Goal: Task Accomplishment & Management: Manage account settings

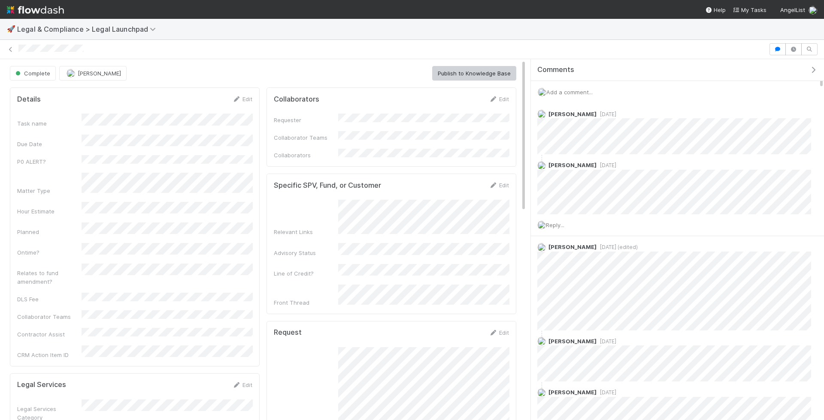
click at [573, 91] on span "Add a comment..." at bounding box center [569, 92] width 46 height 7
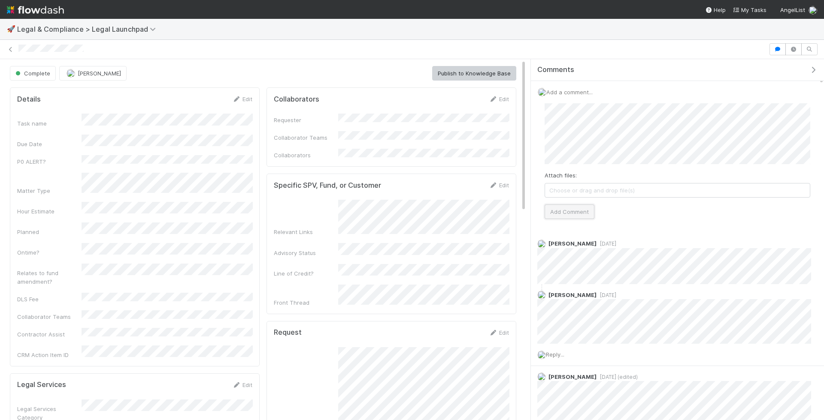
click at [573, 217] on button "Add Comment" at bounding box center [569, 212] width 50 height 15
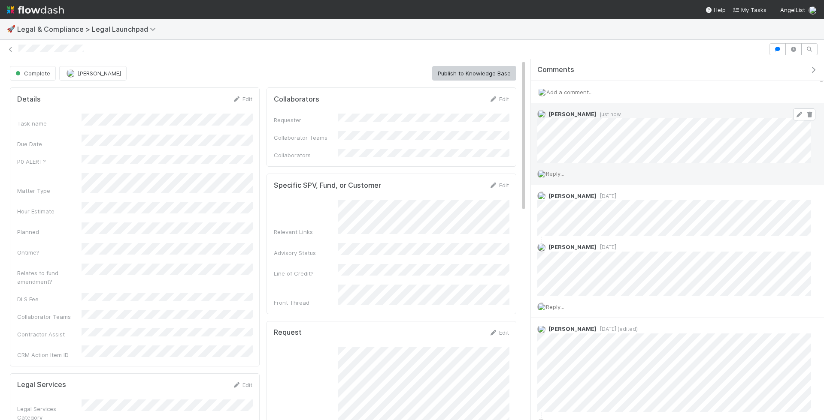
click at [798, 112] on icon at bounding box center [798, 115] width 9 height 6
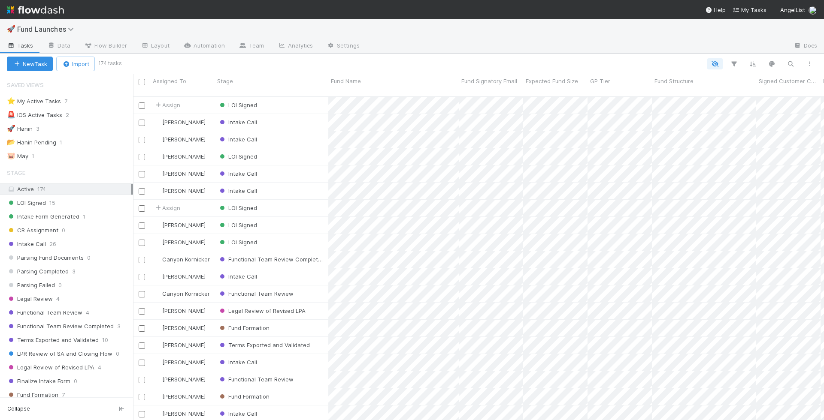
scroll to position [331, 691]
click at [9, 46] on icon at bounding box center [11, 45] width 9 height 5
click at [97, 103] on div "⭐ My Active Tasks 7" at bounding box center [70, 101] width 126 height 11
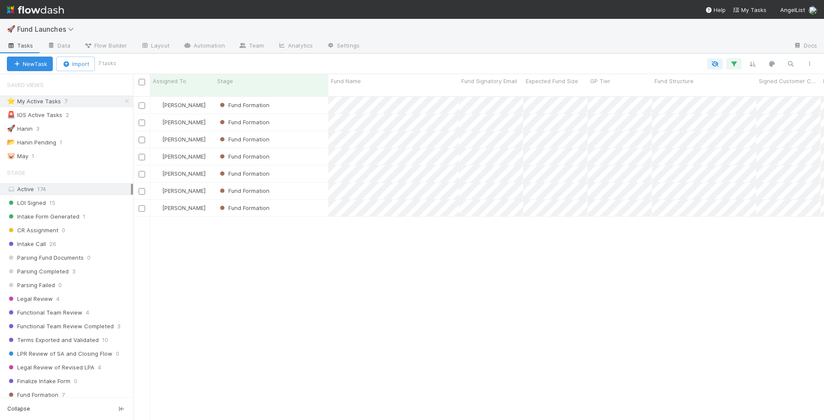
scroll to position [331, 691]
click at [305, 104] on div "Fund Formation" at bounding box center [271, 105] width 114 height 17
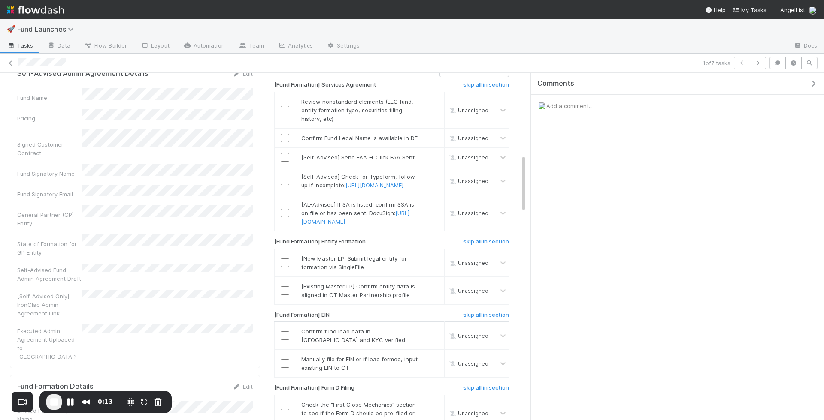
scroll to position [479, 0]
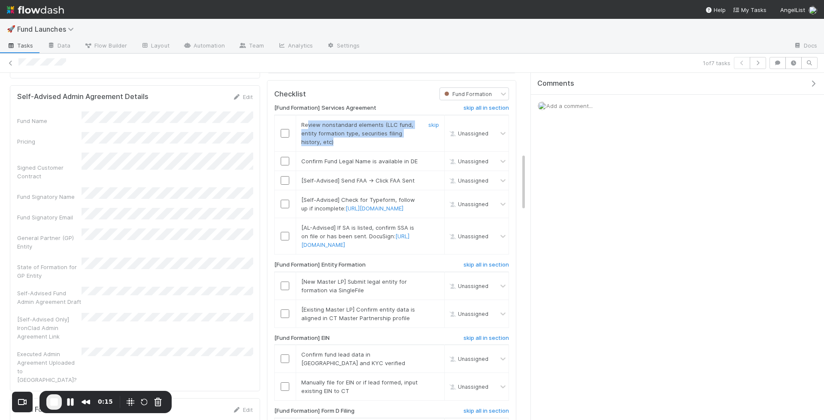
drag, startPoint x: 312, startPoint y: 176, endPoint x: 307, endPoint y: 158, distance: 19.2
click at [307, 146] on div "Review nonstandard elements (LLC fund, entity formation type, securities filing…" at bounding box center [357, 134] width 125 height 26
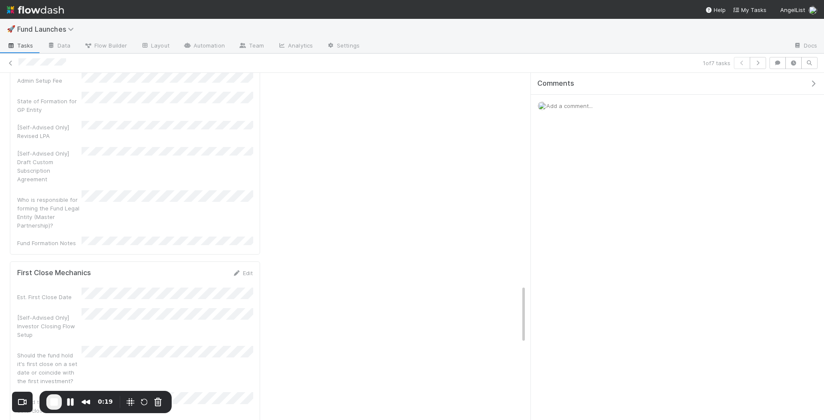
scroll to position [1262, 0]
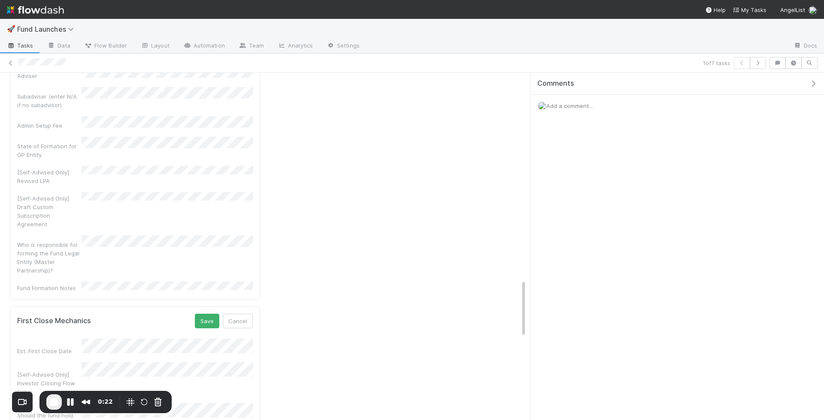
scroll to position [1202, 0]
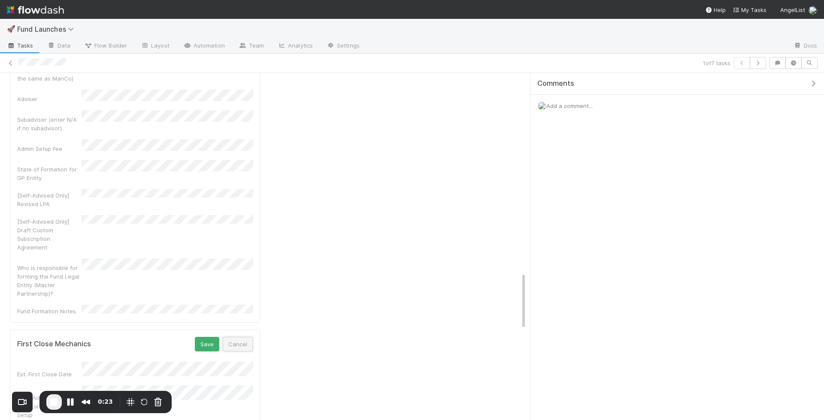
click at [239, 337] on button "Cancel" at bounding box center [238, 344] width 30 height 15
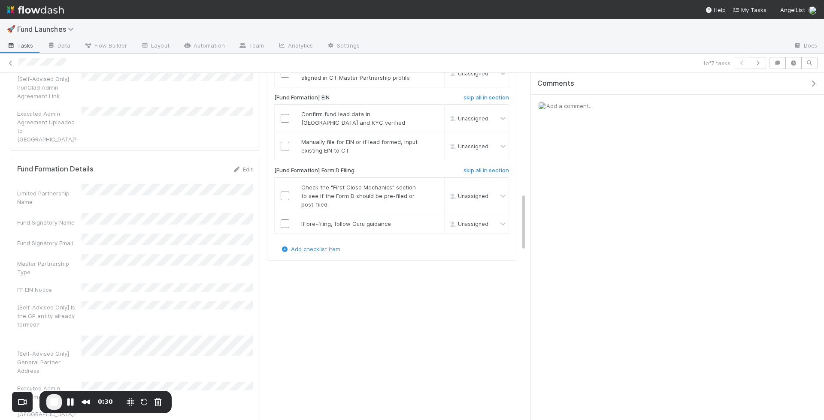
scroll to position [703, 0]
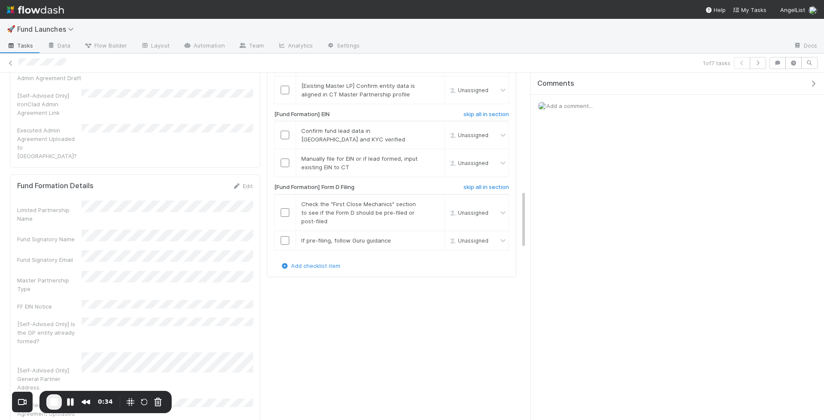
click at [78, 230] on div "Fund Signatory Name" at bounding box center [135, 237] width 236 height 14
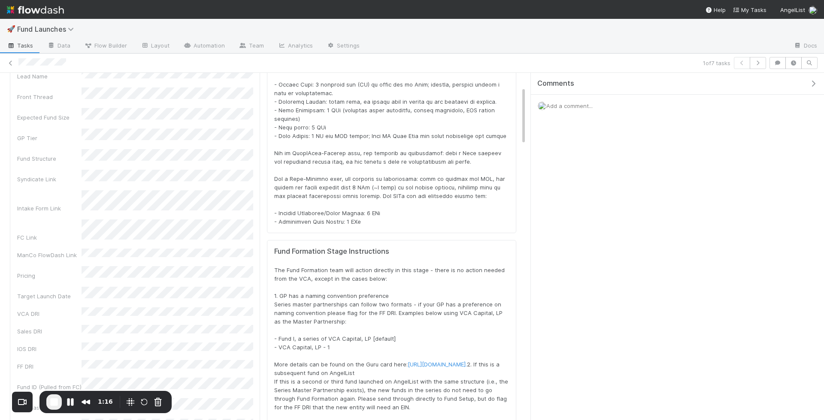
scroll to position [0, 0]
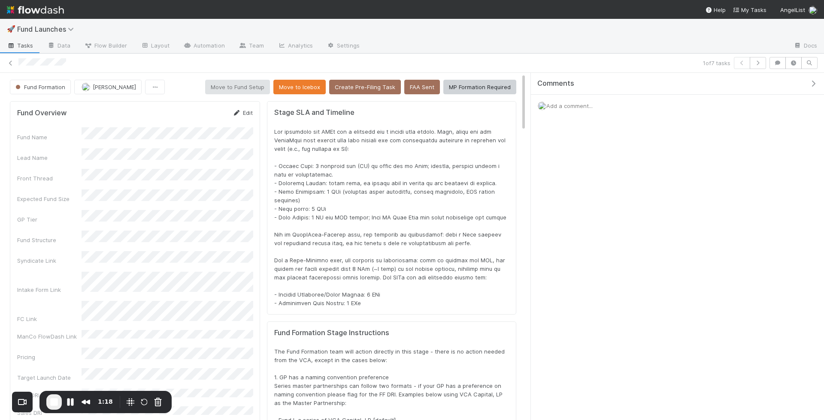
click at [243, 112] on link "Edit" at bounding box center [243, 112] width 20 height 7
click at [205, 118] on button "Save" at bounding box center [207, 116] width 24 height 15
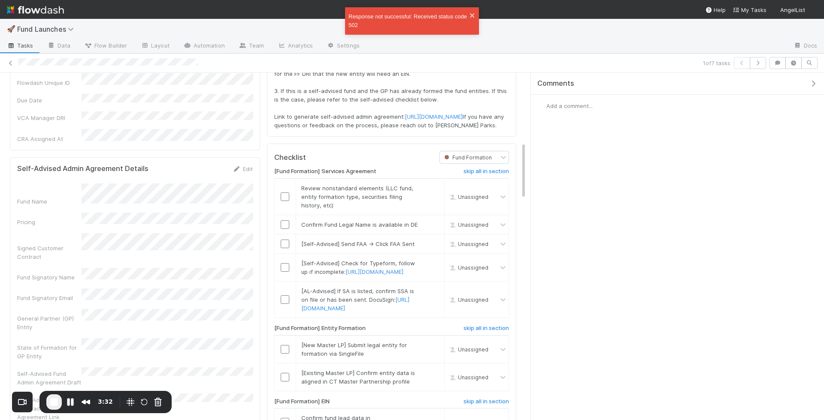
scroll to position [429, 0]
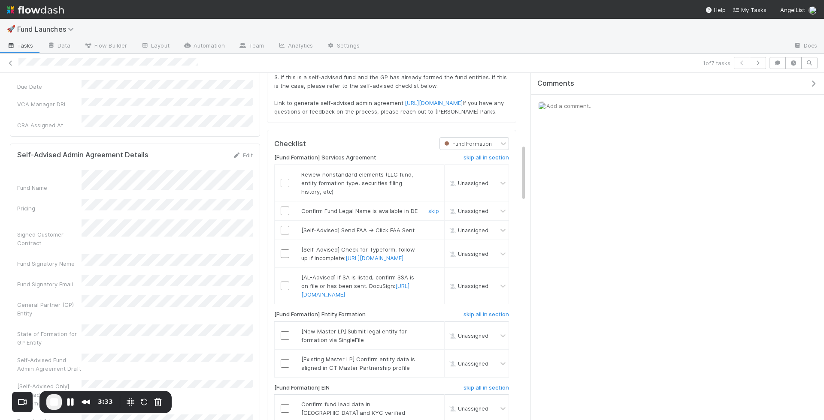
click at [312, 221] on td "Confirm Fund Legal Name is available in DE skip" at bounding box center [370, 211] width 148 height 19
click at [285, 187] on input "checkbox" at bounding box center [285, 183] width 9 height 9
click at [285, 215] on input "checkbox" at bounding box center [285, 211] width 9 height 9
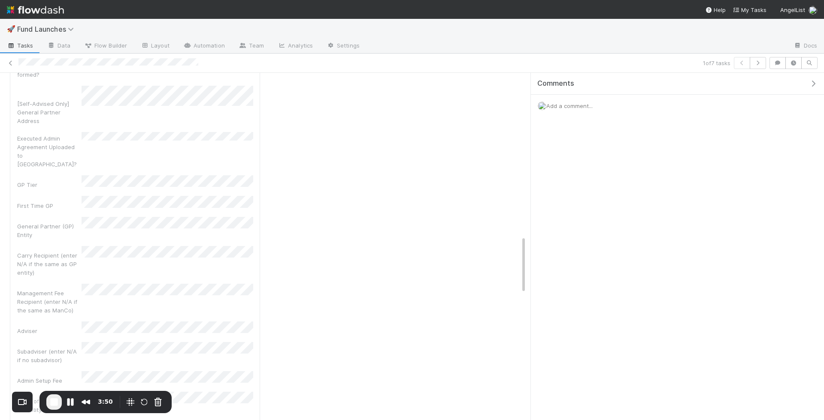
scroll to position [955, 0]
click at [79, 353] on div "Adviser" at bounding box center [135, 360] width 236 height 14
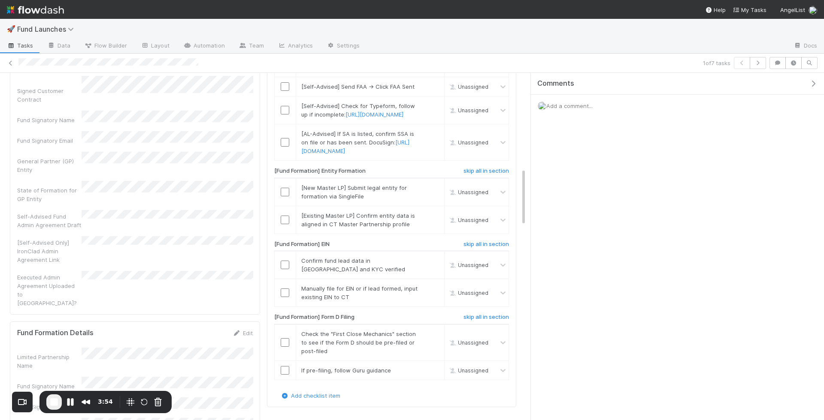
scroll to position [572, 0]
click at [369, 118] on link "https://admin.typeform.com/form/WgJn3Uh9/results#responses" at bounding box center [374, 115] width 58 height 7
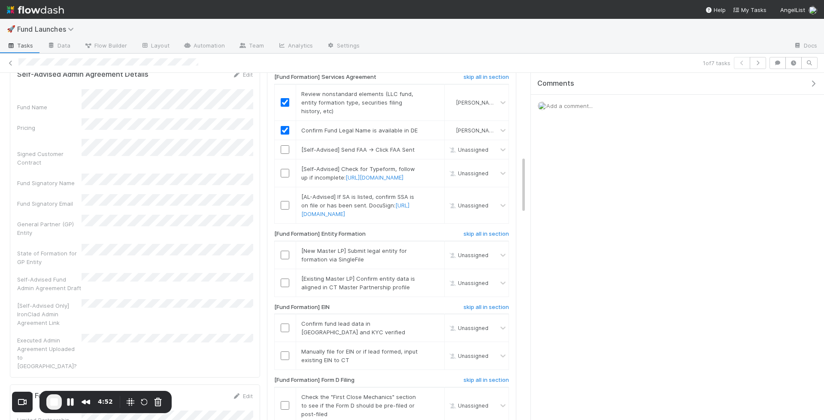
scroll to position [501, 0]
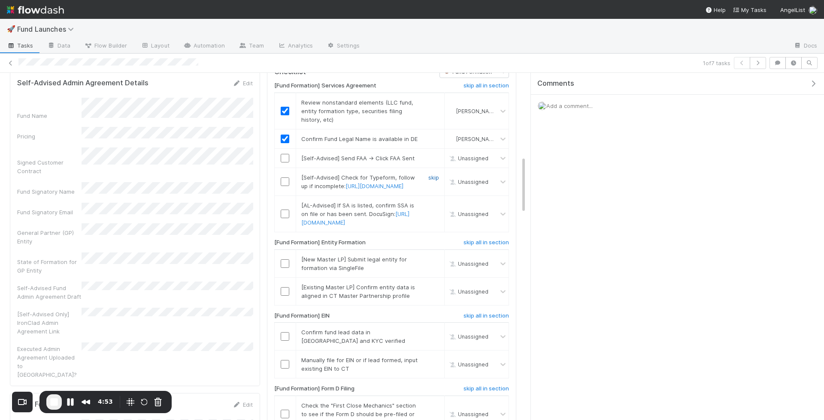
click at [436, 181] on link "skip" at bounding box center [433, 177] width 11 height 7
click at [431, 209] on link "skip" at bounding box center [433, 205] width 11 height 7
click at [433, 181] on link "skip" at bounding box center [433, 177] width 11 height 7
click at [290, 163] on div at bounding box center [285, 158] width 21 height 9
click at [287, 163] on input "checkbox" at bounding box center [285, 158] width 9 height 9
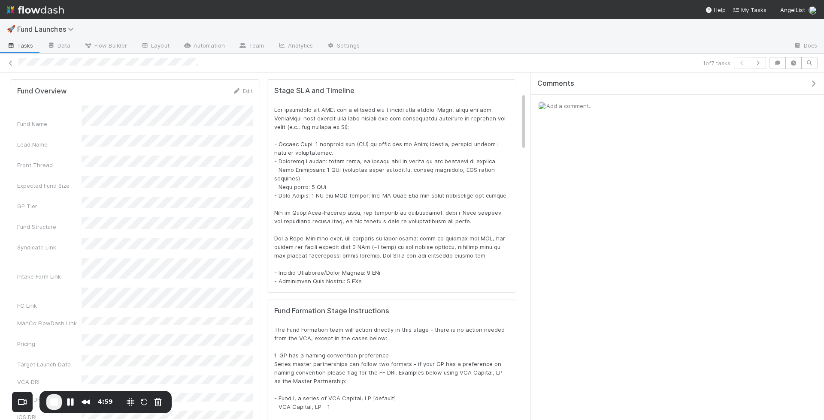
scroll to position [0, 0]
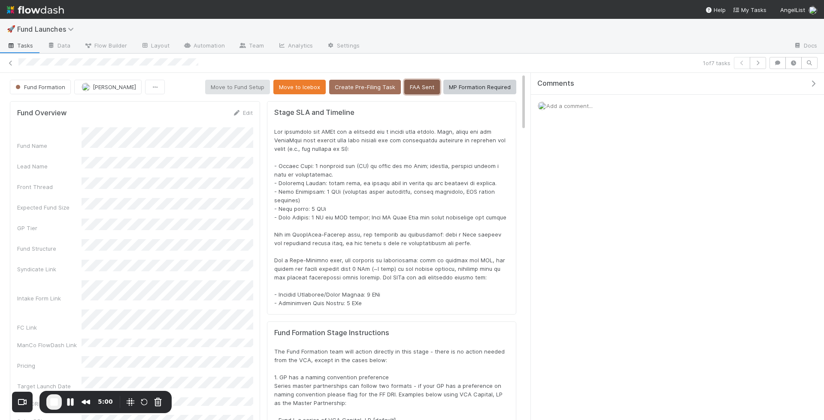
click at [420, 93] on button "FAA Sent" at bounding box center [422, 87] width 36 height 15
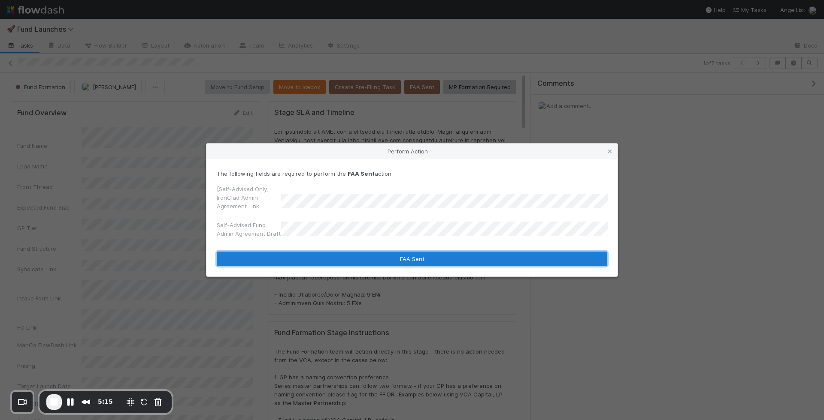
click at [429, 260] on button "FAA Sent" at bounding box center [412, 259] width 390 height 15
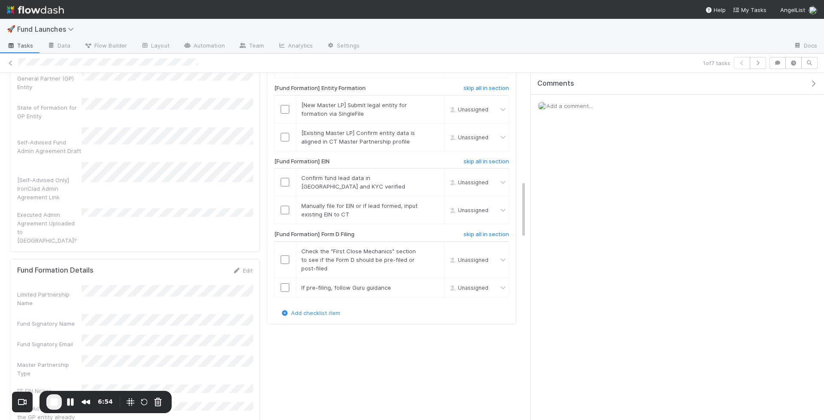
scroll to position [631, 0]
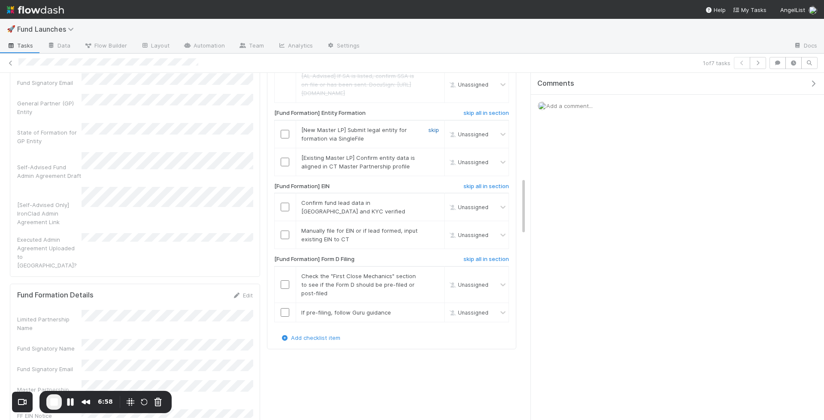
click at [434, 133] on link "skip" at bounding box center [433, 130] width 11 height 7
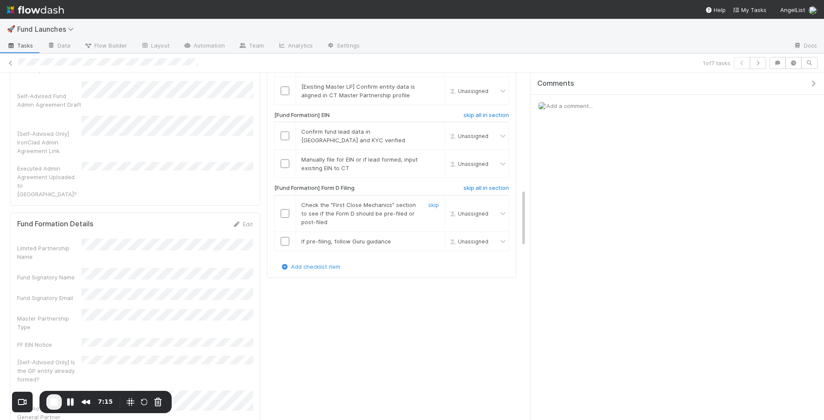
scroll to position [695, 0]
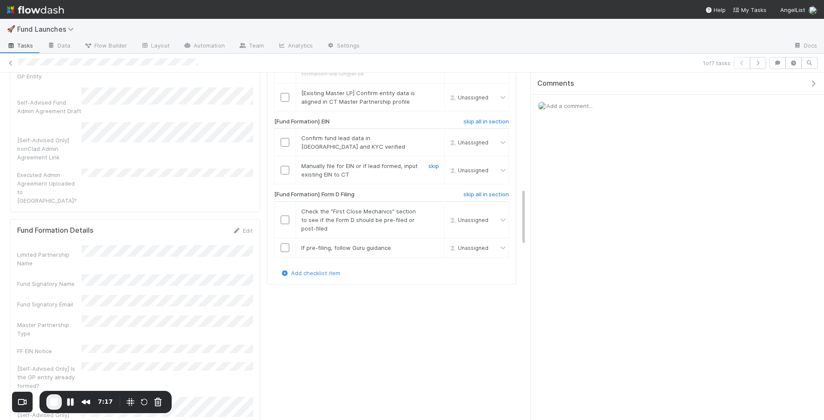
click at [430, 169] on link "skip" at bounding box center [433, 166] width 11 height 7
click at [286, 147] on input "checkbox" at bounding box center [285, 142] width 9 height 9
click at [285, 147] on input "checkbox" at bounding box center [285, 142] width 9 height 9
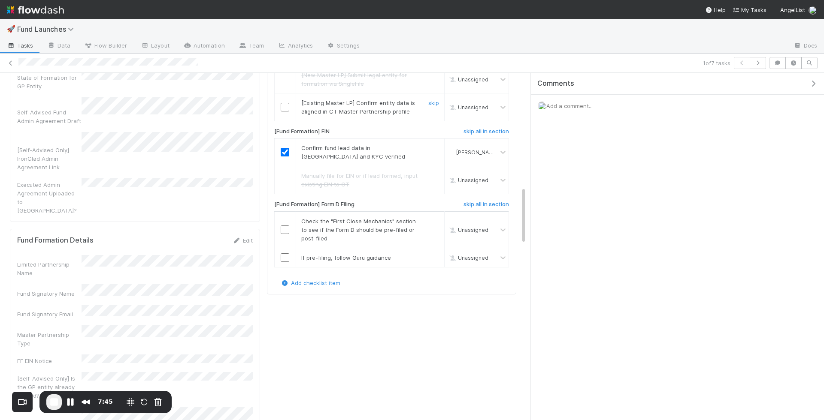
scroll to position [684, 0]
click at [289, 236] on input "checkbox" at bounding box center [285, 231] width 9 height 9
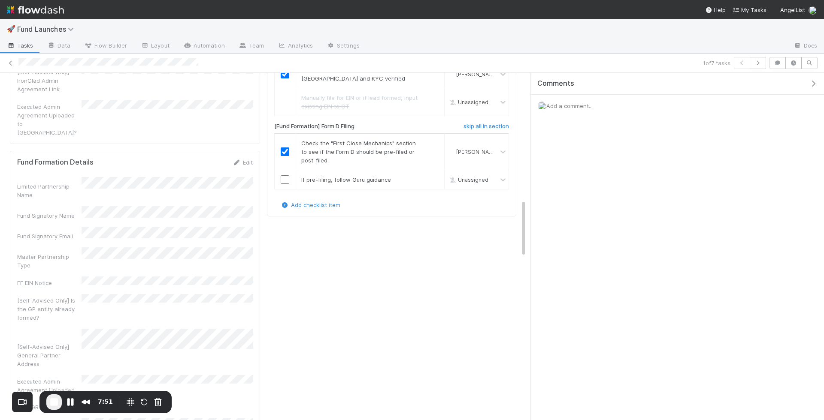
scroll to position [762, 0]
click at [432, 185] on link "skip" at bounding box center [433, 181] width 11 height 7
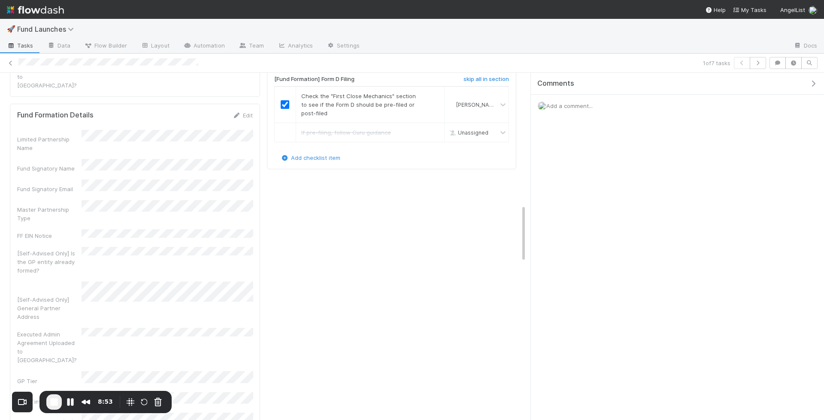
scroll to position [814, 0]
drag, startPoint x: 174, startPoint y: 341, endPoint x: 98, endPoint y: 283, distance: 95.8
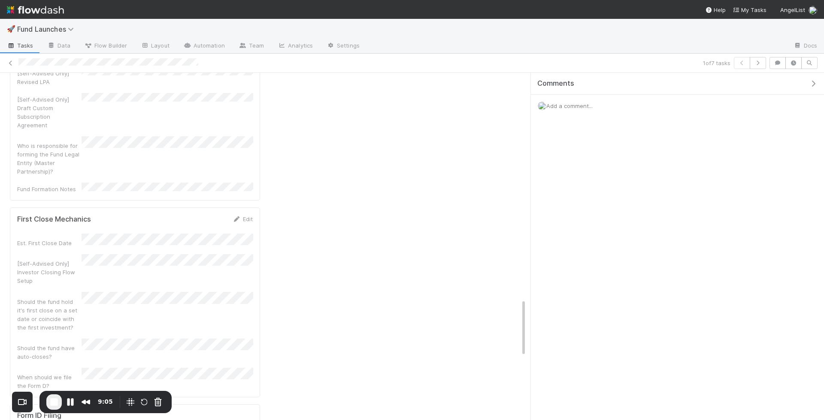
scroll to position [1372, 0]
click at [125, 420] on button "Link an existing task" at bounding box center [116, 426] width 67 height 12
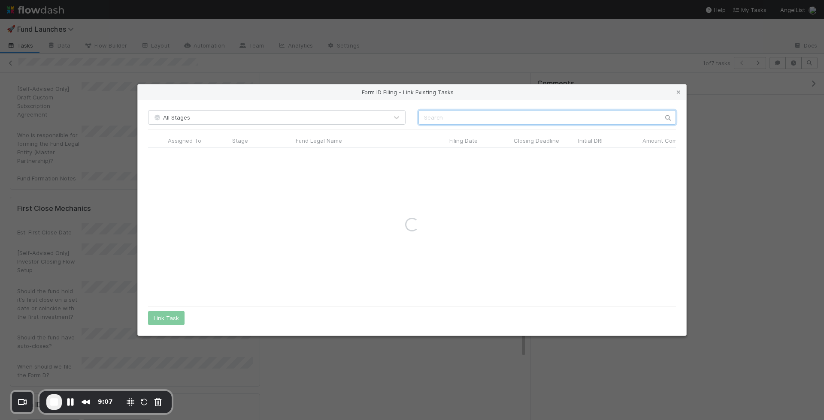
click at [458, 123] on input "text" at bounding box center [546, 117] width 257 height 15
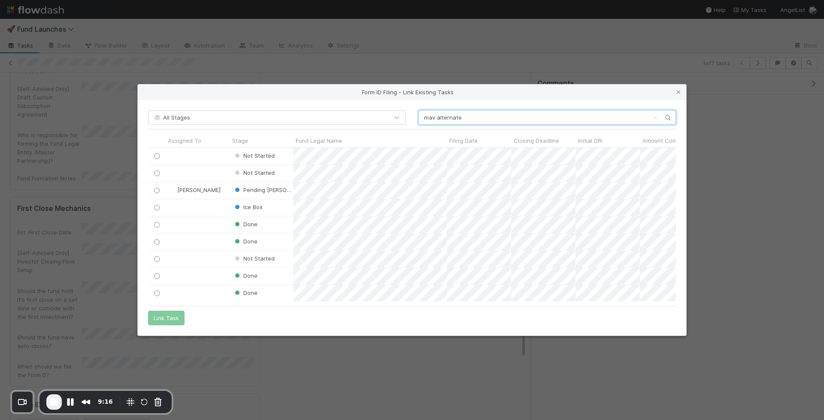
scroll to position [154, 528]
type input "mav alternate"
click at [155, 172] on input "radio" at bounding box center [157, 174] width 6 height 6
click at [168, 320] on button "Link Task" at bounding box center [166, 318] width 36 height 15
click at [284, 171] on div "Not Started" at bounding box center [261, 173] width 63 height 17
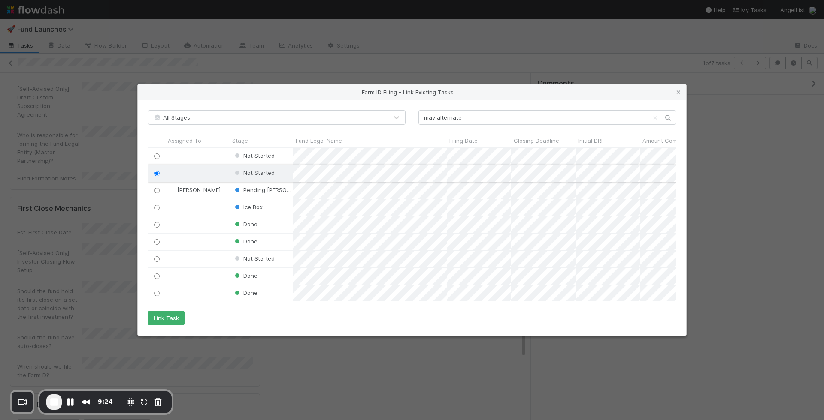
click at [190, 169] on div at bounding box center [197, 173] width 64 height 17
click at [674, 91] on icon at bounding box center [678, 93] width 9 height 6
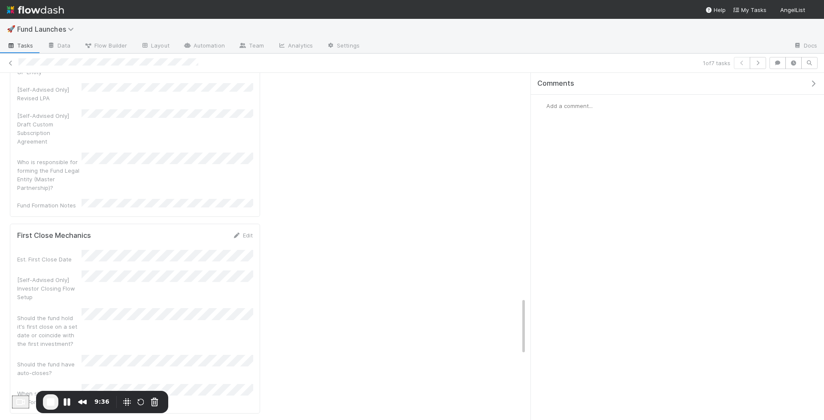
scroll to position [1333, 0]
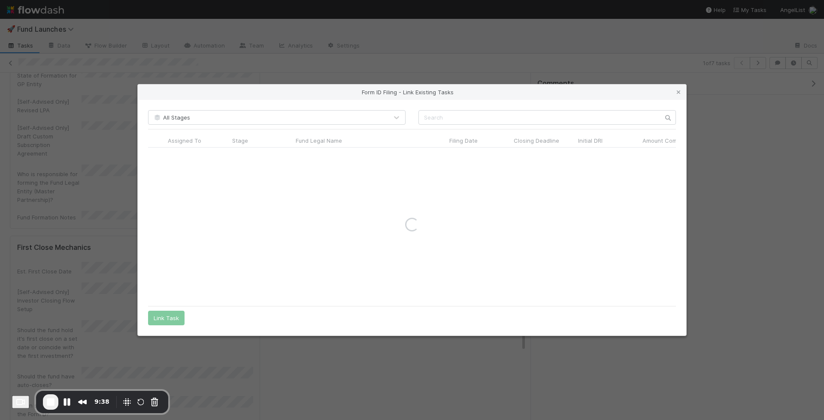
click at [465, 106] on div "All Stages Assigned To Stage Fund Legal Name Filing Date Closing Deadline Initi…" at bounding box center [412, 218] width 548 height 236
click at [463, 116] on input "text" at bounding box center [546, 117] width 257 height 15
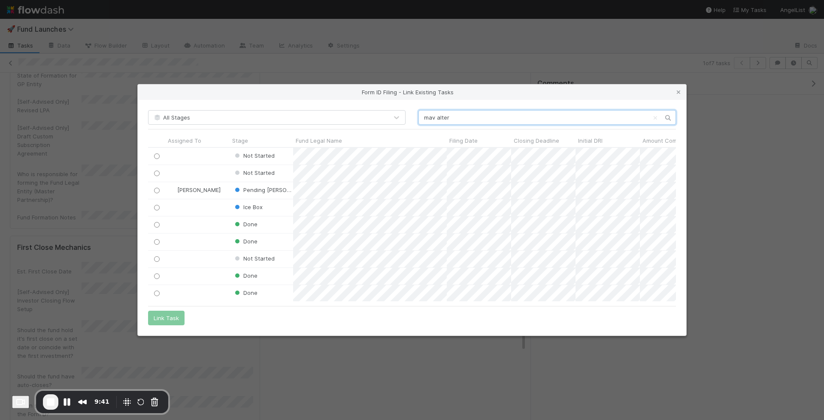
scroll to position [154, 528]
type input "mav alter"
click at [156, 174] on input "radio" at bounding box center [157, 174] width 6 height 6
click at [167, 315] on button "Link Task" at bounding box center [166, 318] width 36 height 15
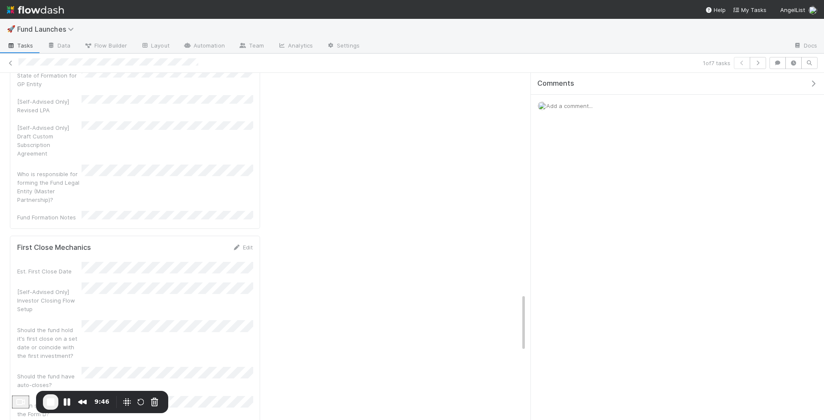
click at [572, 100] on div "Add a comment..." at bounding box center [677, 106] width 293 height 22
click at [571, 105] on span "Add a comment..." at bounding box center [569, 106] width 46 height 7
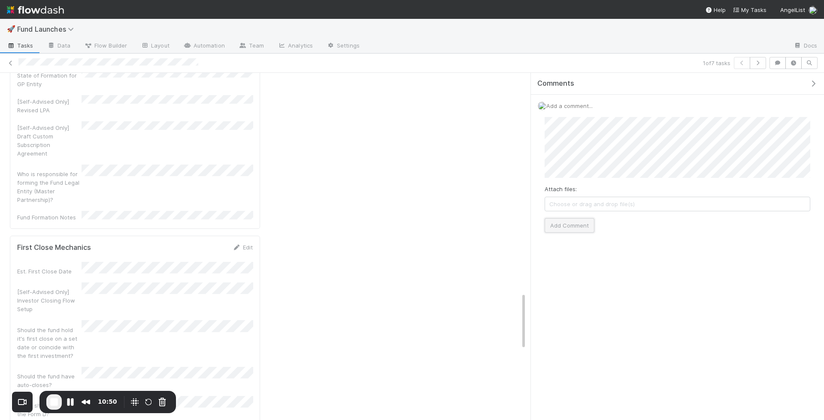
click at [574, 218] on button "Add Comment" at bounding box center [569, 225] width 50 height 15
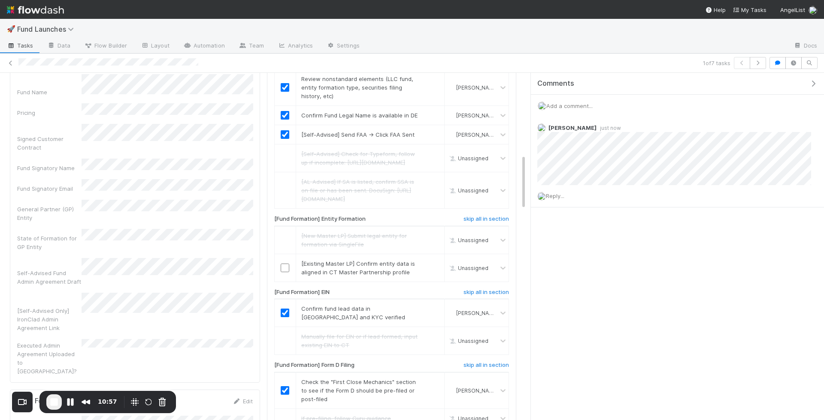
scroll to position [514, 0]
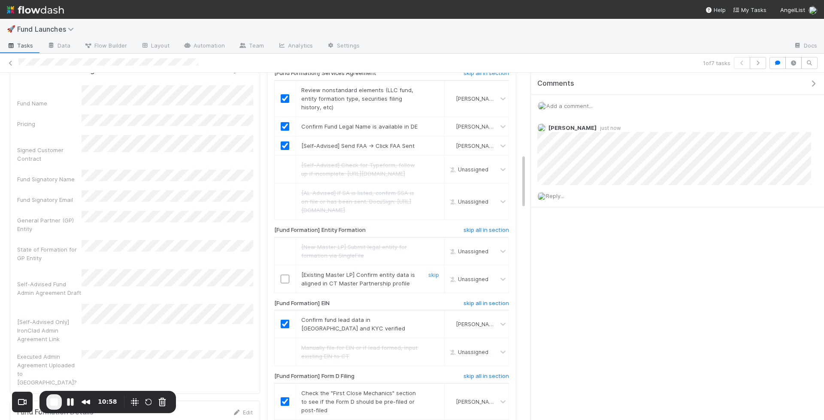
click at [284, 284] on input "checkbox" at bounding box center [285, 279] width 9 height 9
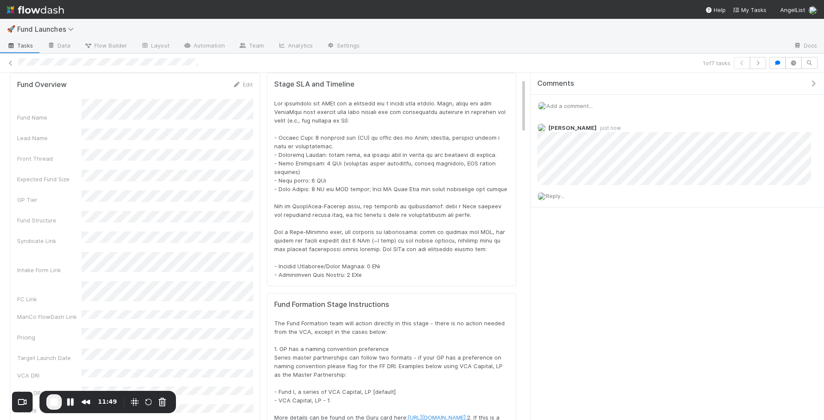
scroll to position [0, 0]
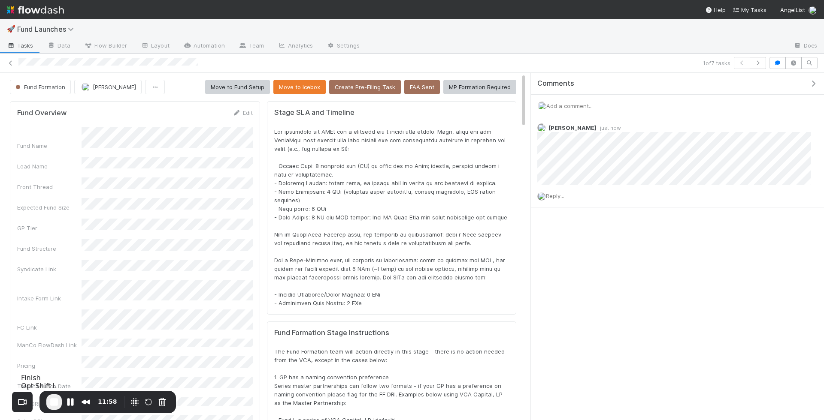
click at [54, 402] on span "End Recording" at bounding box center [54, 402] width 10 height 10
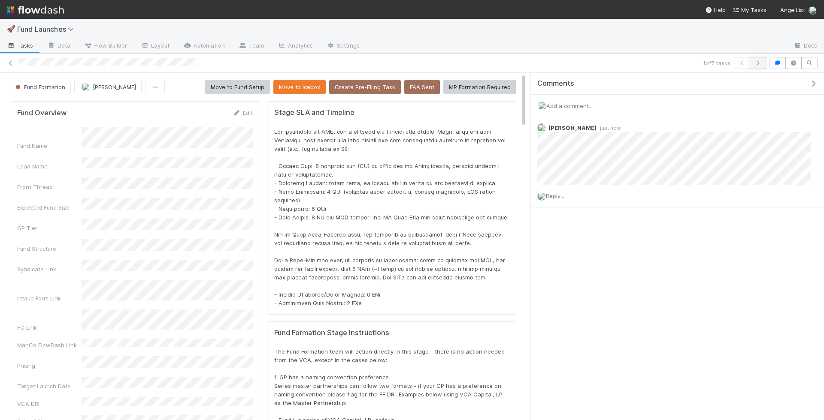
click at [764, 60] on button "button" at bounding box center [757, 63] width 16 height 12
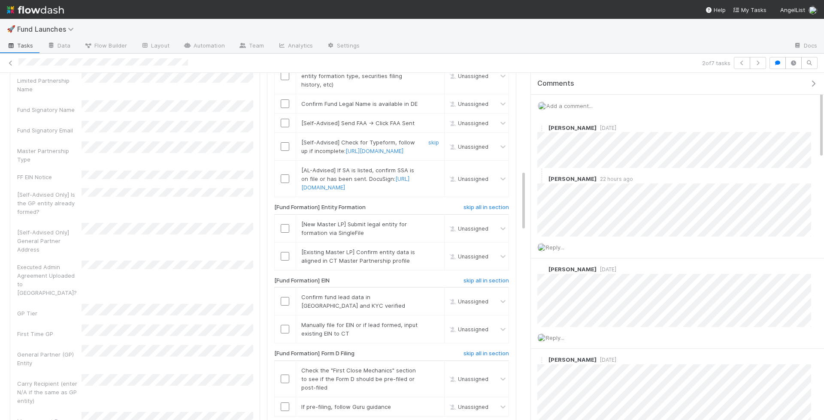
scroll to position [511, 0]
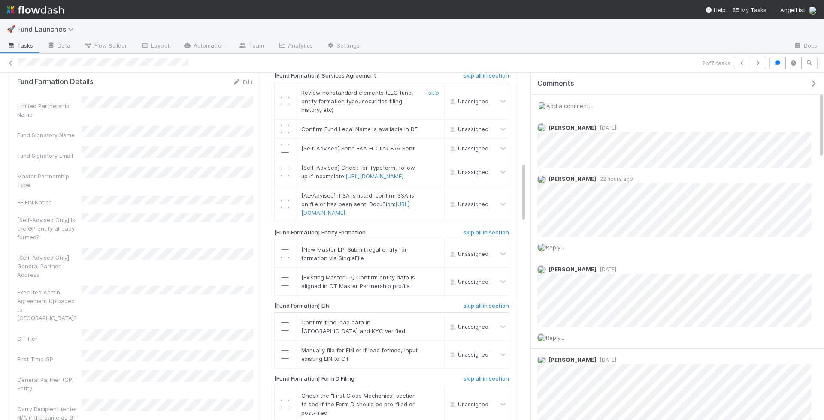
click at [284, 106] on input "checkbox" at bounding box center [285, 101] width 9 height 9
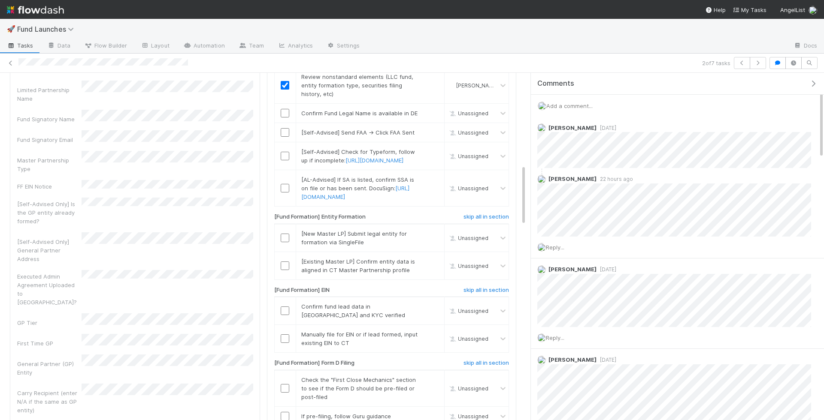
scroll to position [526, 0]
click at [284, 118] on input "checkbox" at bounding box center [285, 113] width 9 height 9
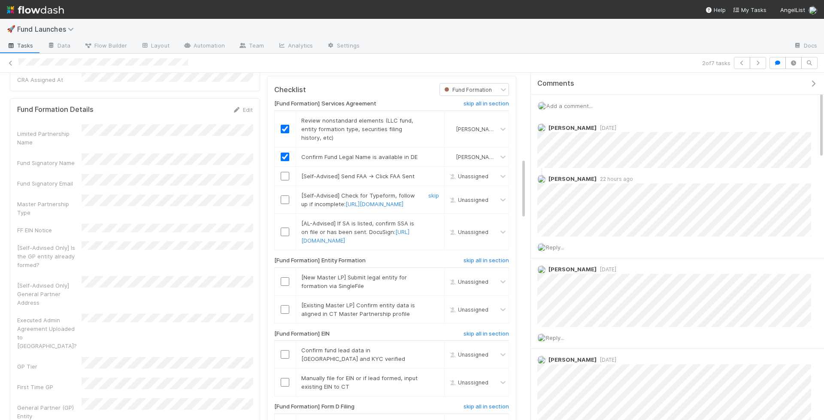
scroll to position [490, 0]
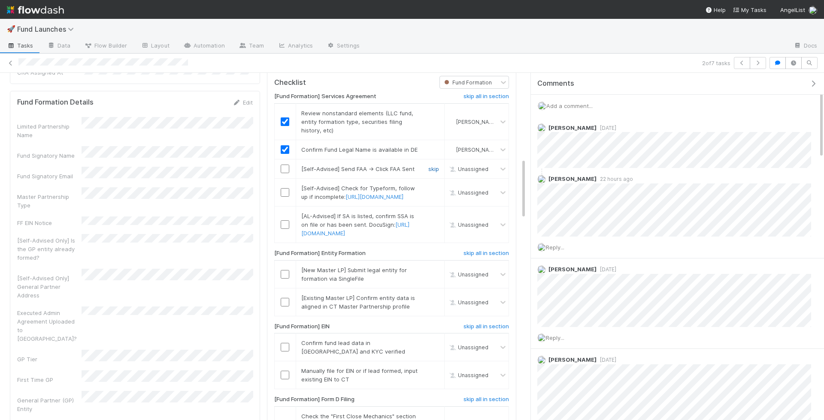
click at [429, 172] on link "skip" at bounding box center [433, 169] width 11 height 7
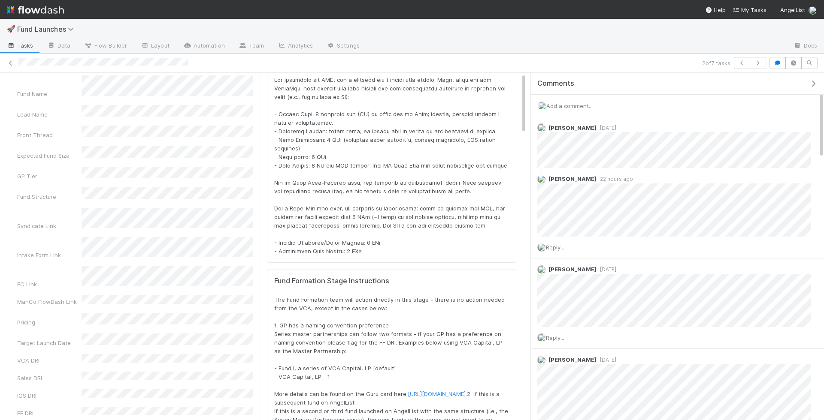
scroll to position [0, 0]
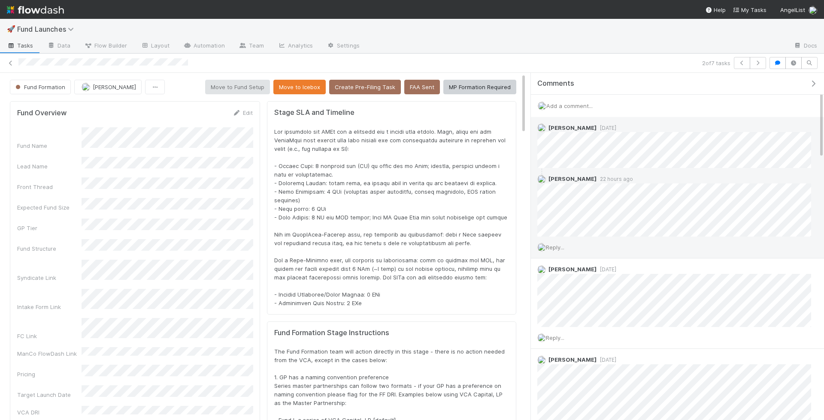
click at [559, 237] on div "Reply..." at bounding box center [674, 247] width 287 height 21
click at [558, 247] on span "Reply..." at bounding box center [555, 247] width 18 height 7
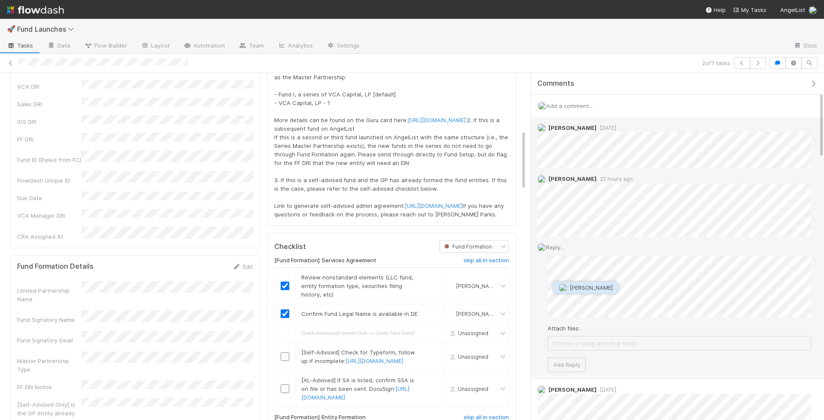
scroll to position [1649, 0]
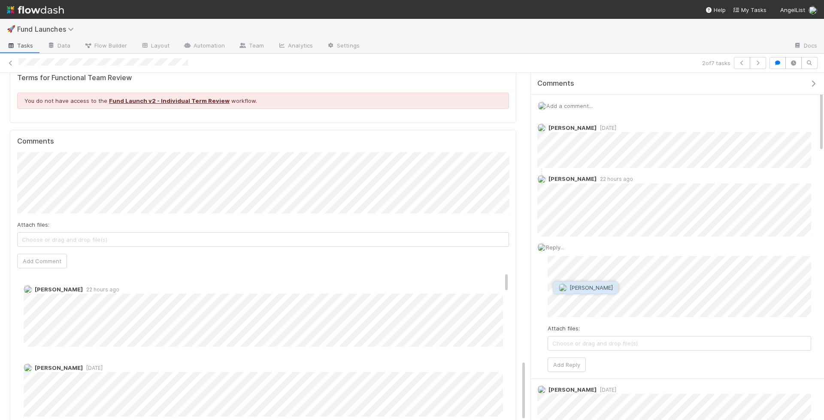
click at [594, 288] on span "[PERSON_NAME]" at bounding box center [590, 287] width 43 height 7
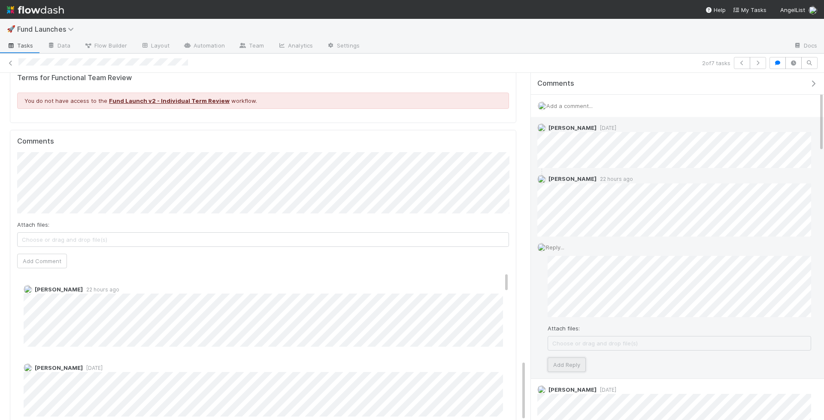
click at [567, 359] on button "Add Reply" at bounding box center [566, 365] width 38 height 15
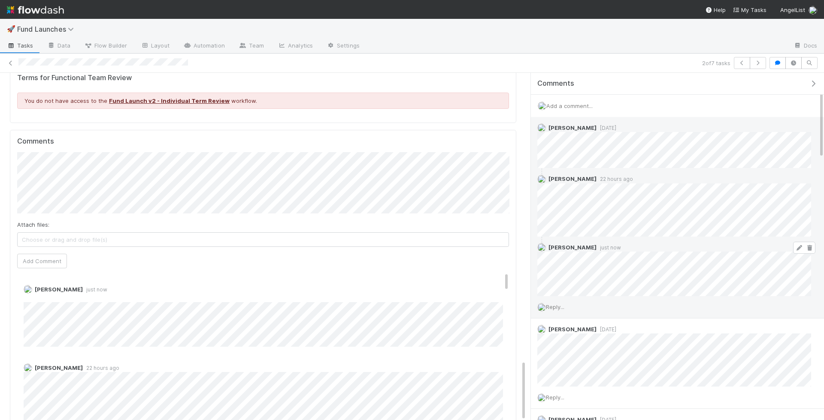
click at [797, 245] on icon at bounding box center [798, 248] width 9 height 6
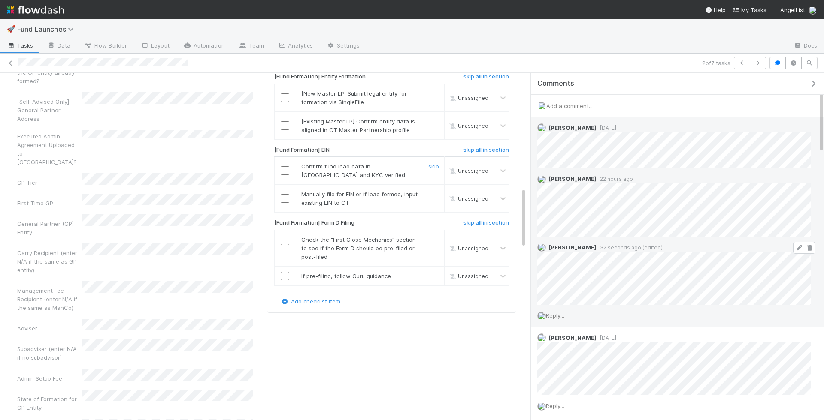
scroll to position [652, 0]
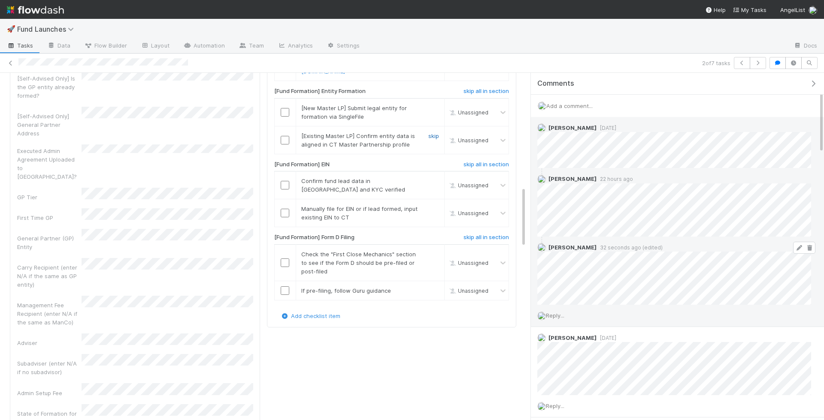
click at [434, 139] on link "skip" at bounding box center [433, 136] width 11 height 7
click at [432, 184] on link "skip" at bounding box center [433, 181] width 11 height 7
click at [286, 267] on input "checkbox" at bounding box center [285, 263] width 9 height 9
click at [425, 295] on div "skip" at bounding box center [433, 291] width 26 height 9
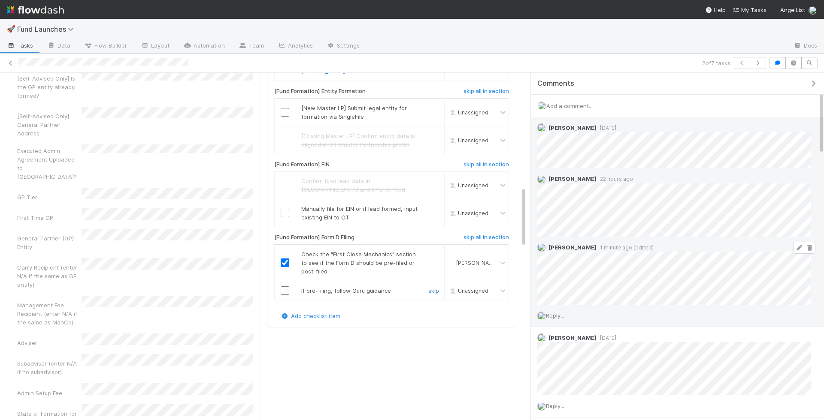
click at [438, 294] on link "skip" at bounding box center [433, 290] width 11 height 7
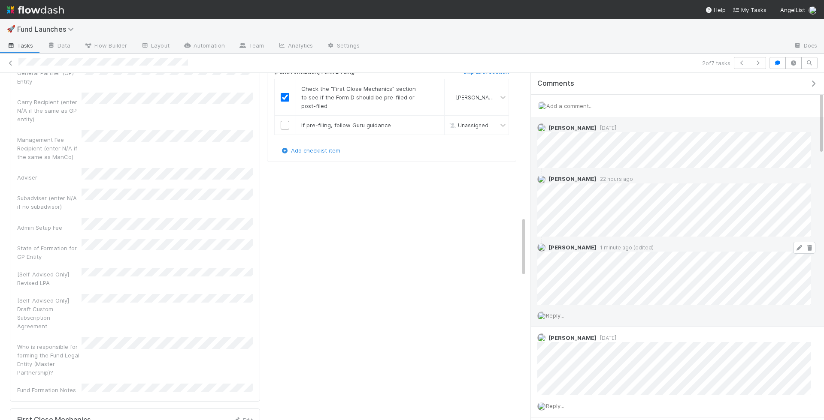
scroll to position [827, 0]
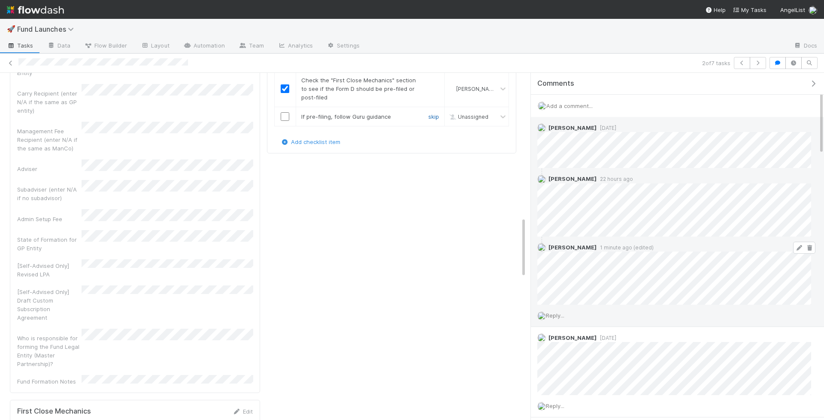
click at [434, 120] on link "skip" at bounding box center [433, 116] width 11 height 7
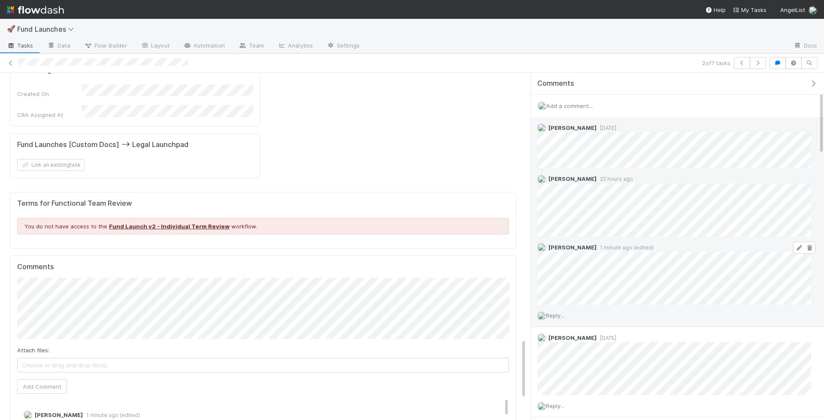
scroll to position [1525, 0]
click at [35, 419] on link "Edit" at bounding box center [35, 422] width 10 height 7
click at [33, 419] on link "Edit" at bounding box center [35, 422] width 10 height 7
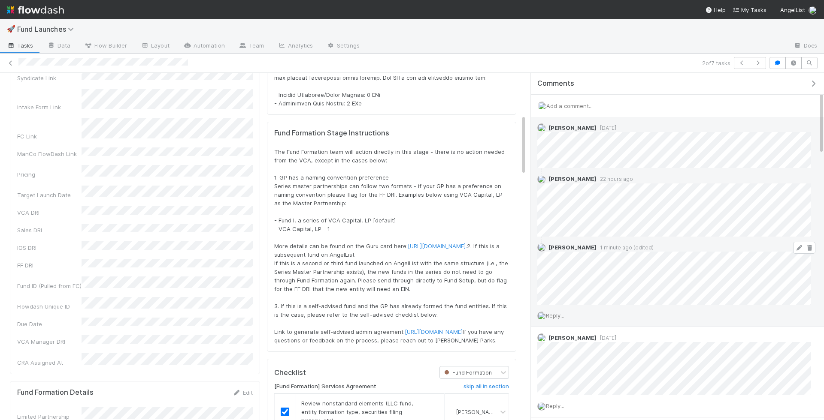
scroll to position [0, 0]
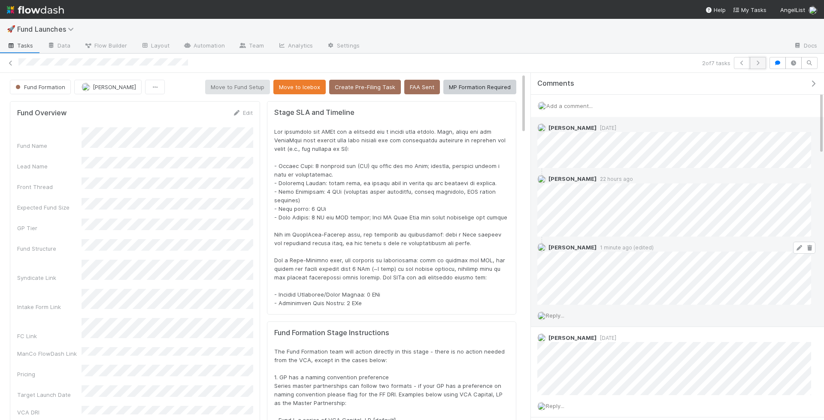
click at [762, 59] on button "button" at bounding box center [757, 63] width 16 height 12
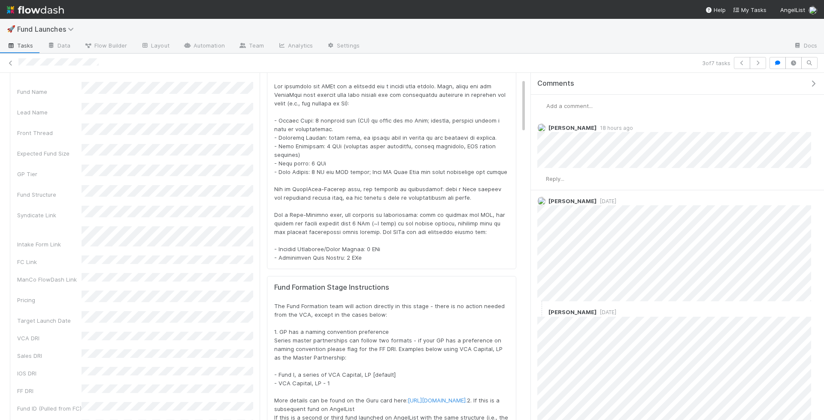
scroll to position [6, 0]
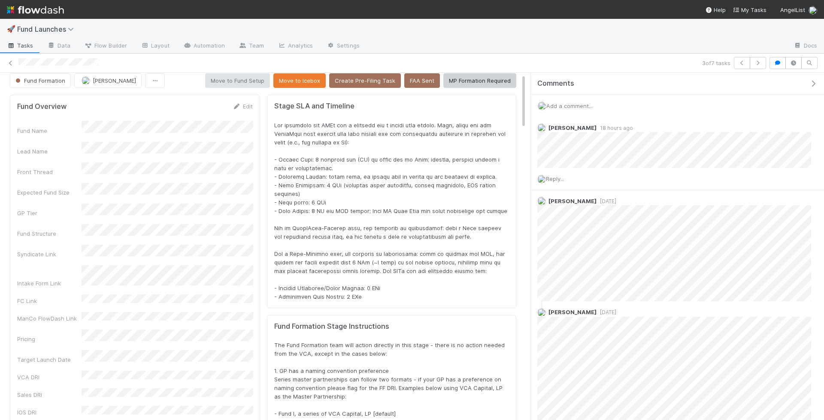
click at [583, 106] on span "Add a comment..." at bounding box center [569, 106] width 46 height 7
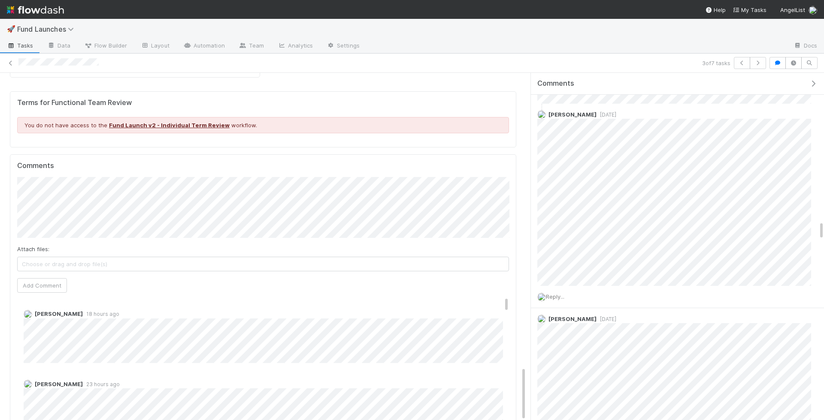
scroll to position [2021, 0]
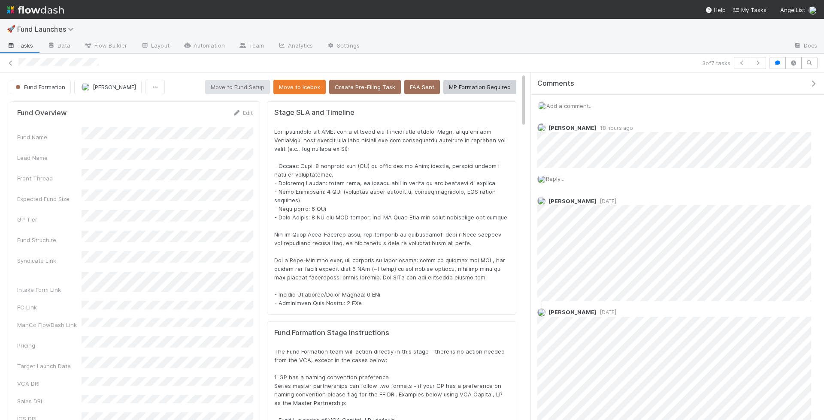
click at [560, 106] on span "Add a comment..." at bounding box center [569, 106] width 46 height 7
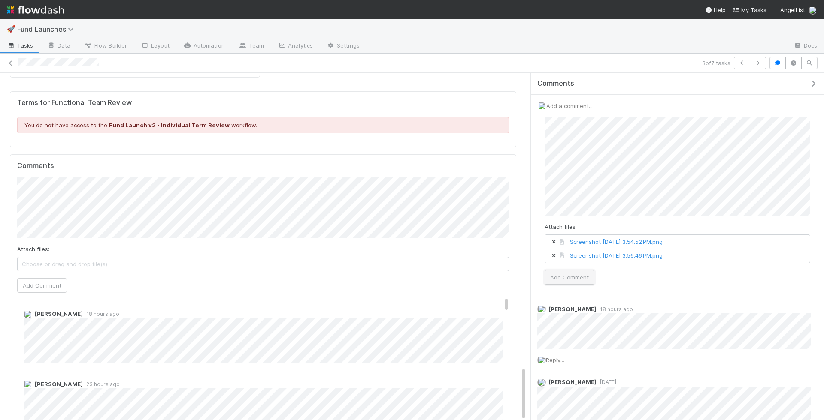
click at [579, 278] on button "Add Comment" at bounding box center [569, 277] width 50 height 15
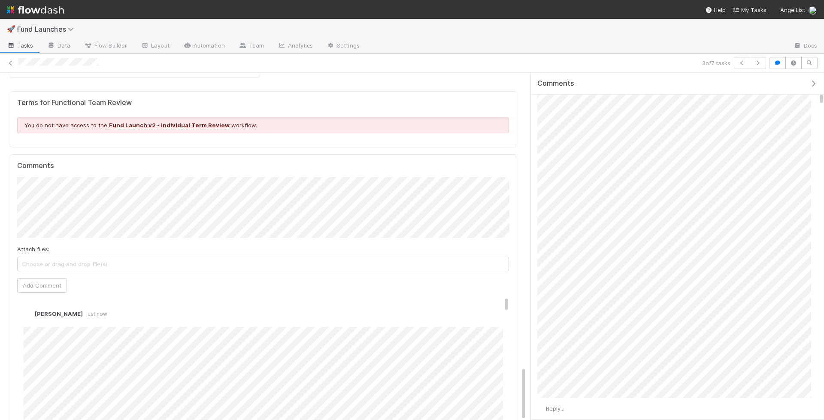
scroll to position [283, 0]
click at [564, 388] on div "Reply..." at bounding box center [674, 394] width 287 height 21
click at [562, 391] on span "Reply..." at bounding box center [555, 394] width 18 height 7
click at [578, 334] on button "Add Reply" at bounding box center [566, 333] width 38 height 15
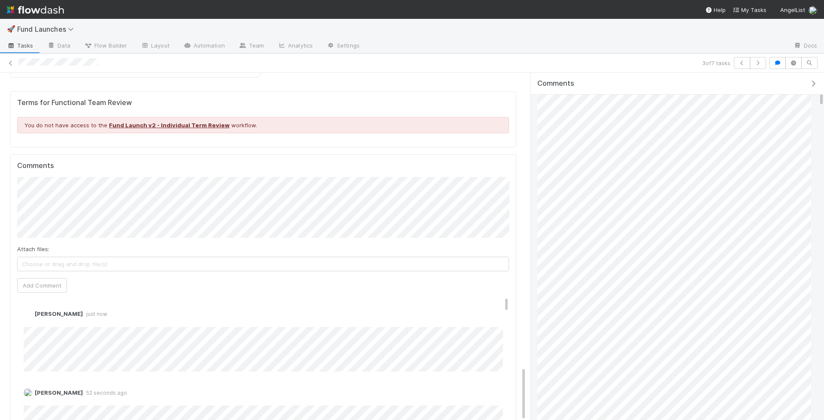
scroll to position [0, 0]
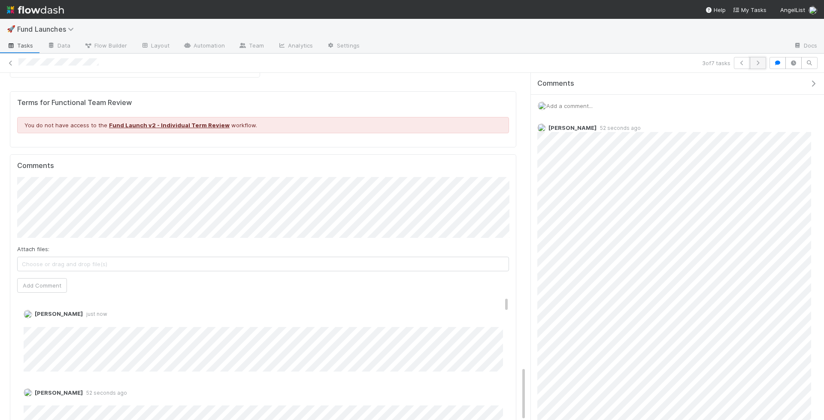
click at [764, 60] on button "button" at bounding box center [757, 63] width 16 height 12
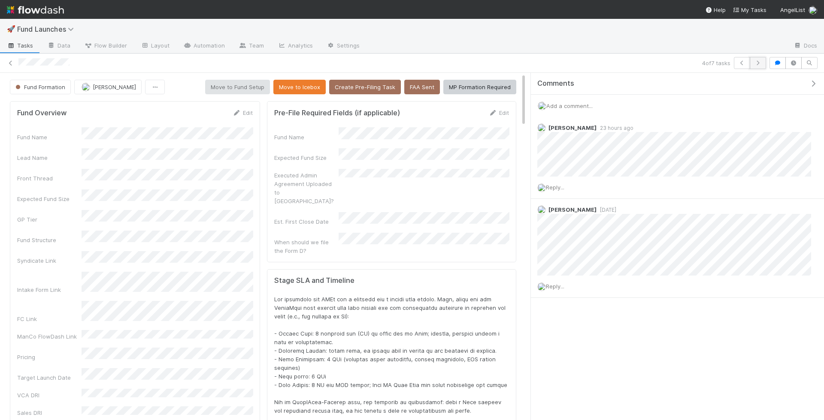
click at [759, 61] on icon "button" at bounding box center [757, 62] width 9 height 5
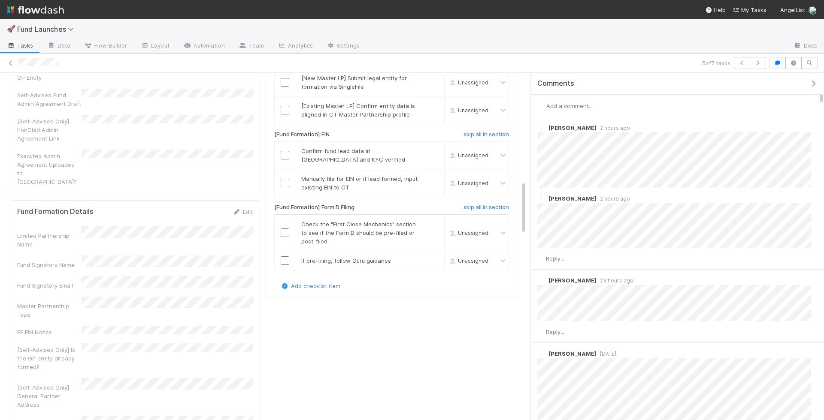
scroll to position [670, 0]
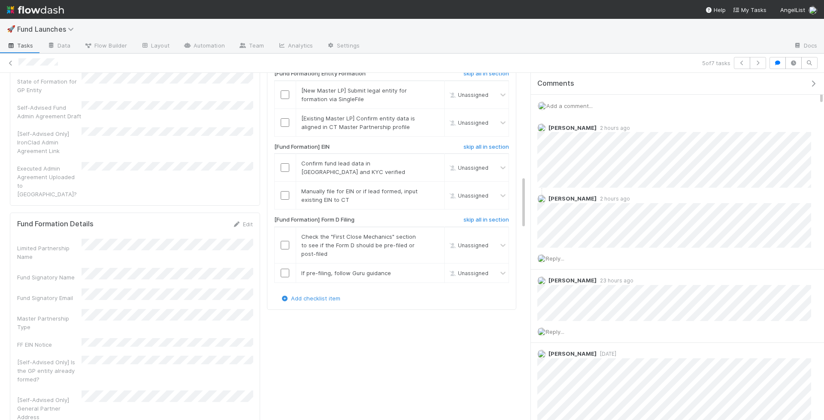
click at [133, 239] on div "Limited Partnership Name" at bounding box center [135, 250] width 236 height 22
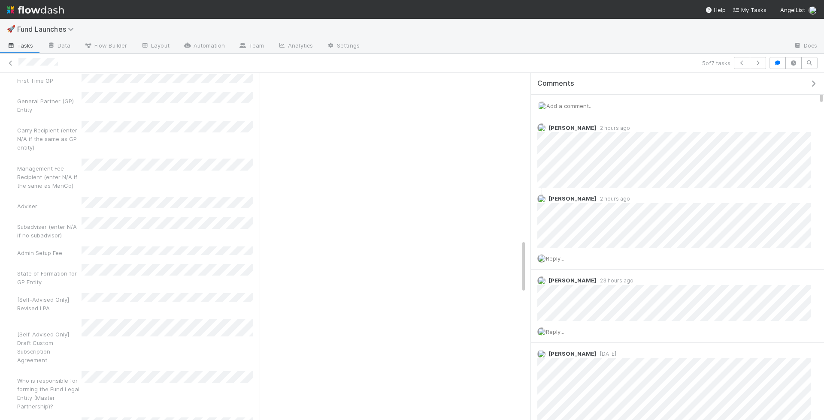
scroll to position [1058, 0]
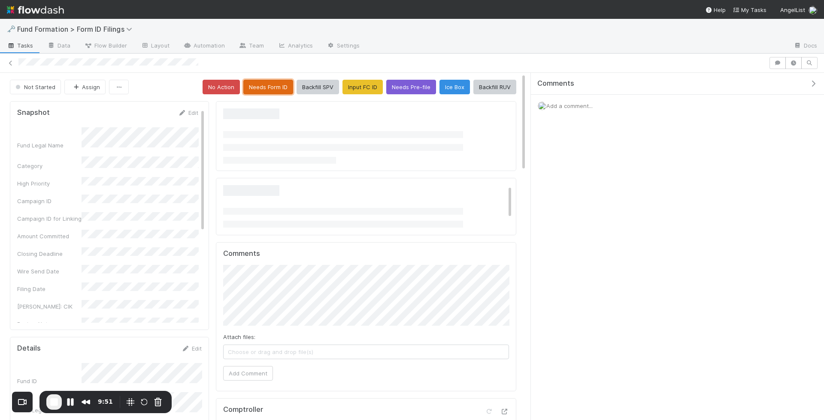
click at [266, 91] on button "Needs Form ID" at bounding box center [268, 87] width 50 height 15
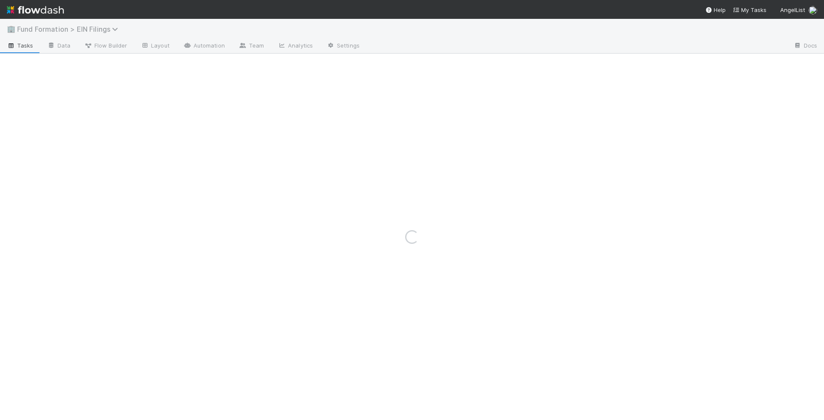
click at [94, 31] on span "Fund Formation > EIN Filings" at bounding box center [69, 29] width 105 height 9
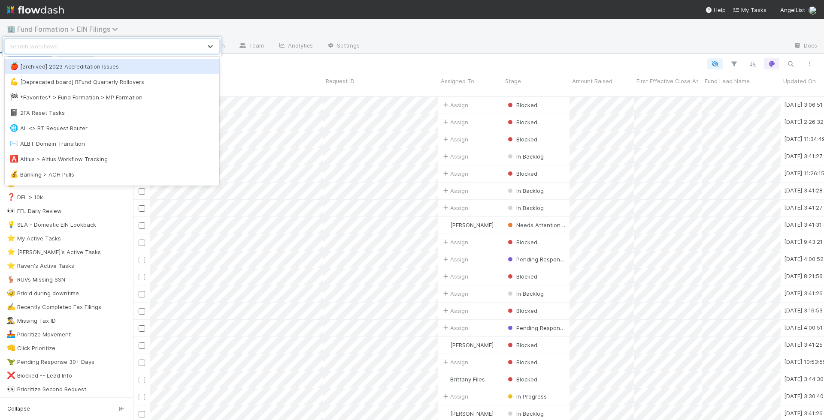
scroll to position [331, 691]
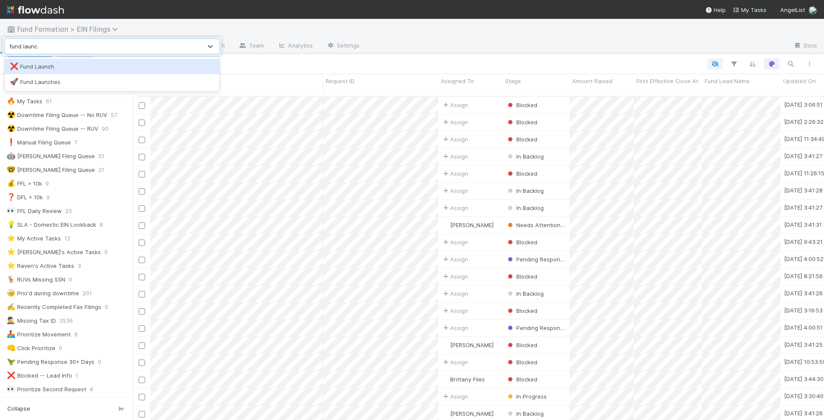
type input "fund launch"
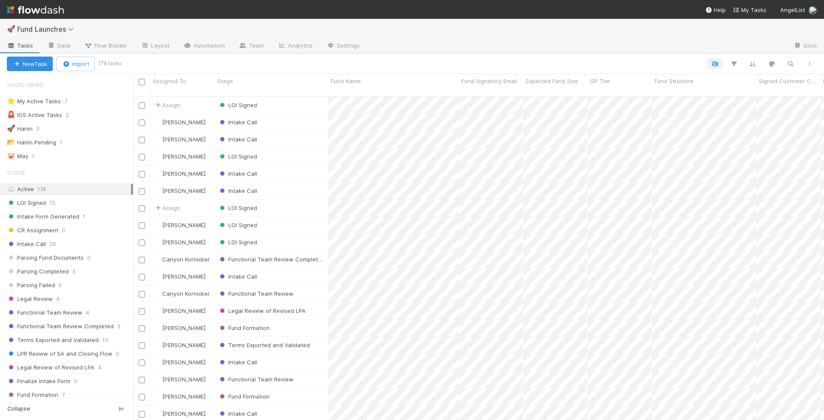
scroll to position [331, 691]
click at [796, 63] on button "button" at bounding box center [789, 63] width 15 height 11
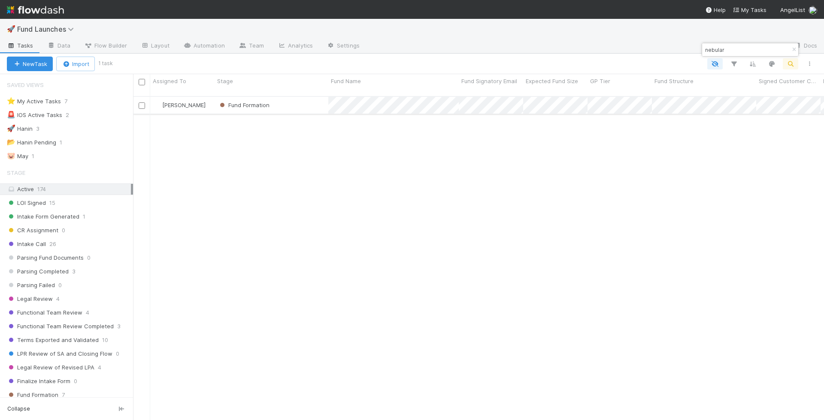
type input "nebular"
click at [288, 97] on div "Fund Formation" at bounding box center [271, 105] width 114 height 17
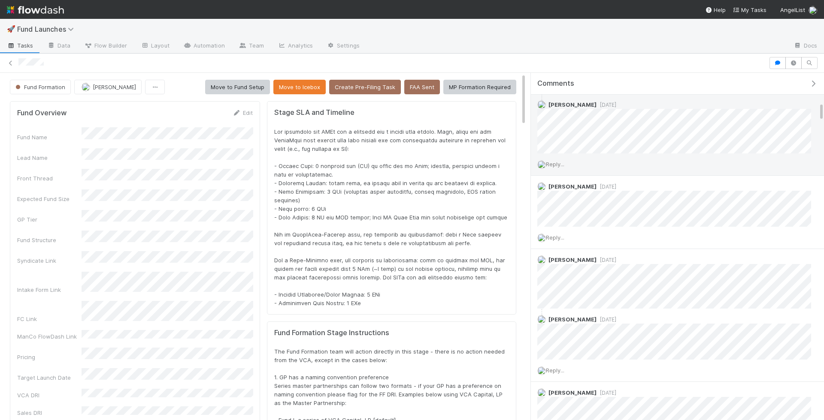
scroll to position [537, 0]
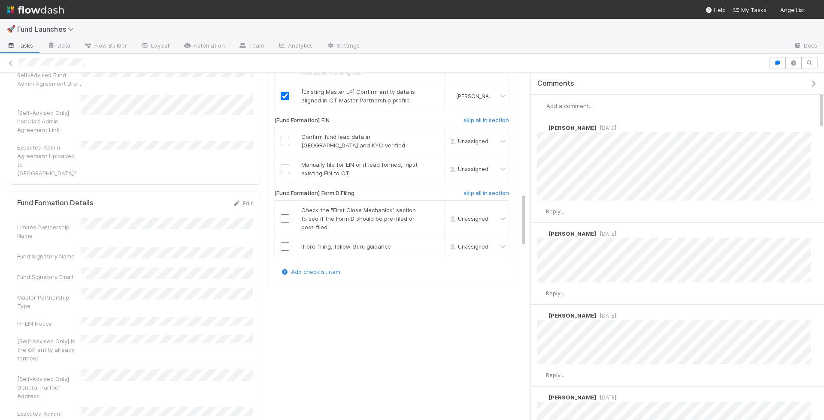
scroll to position [648, 0]
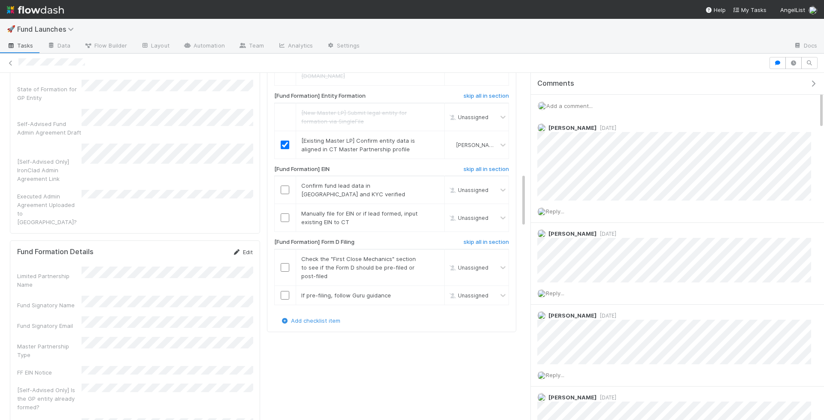
click at [239, 250] on icon at bounding box center [237, 253] width 9 height 6
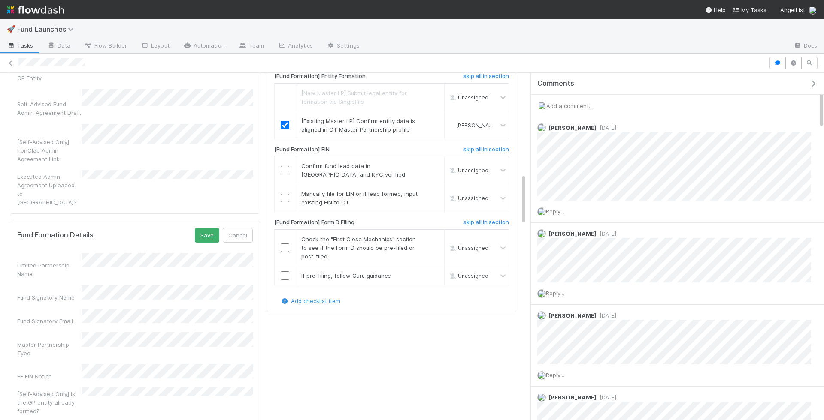
scroll to position [667, 0]
click at [208, 229] on button "Save" at bounding box center [207, 236] width 24 height 15
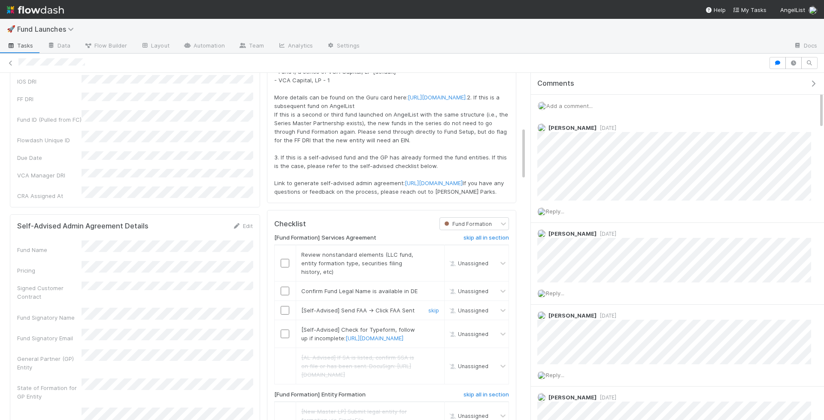
scroll to position [355, 0]
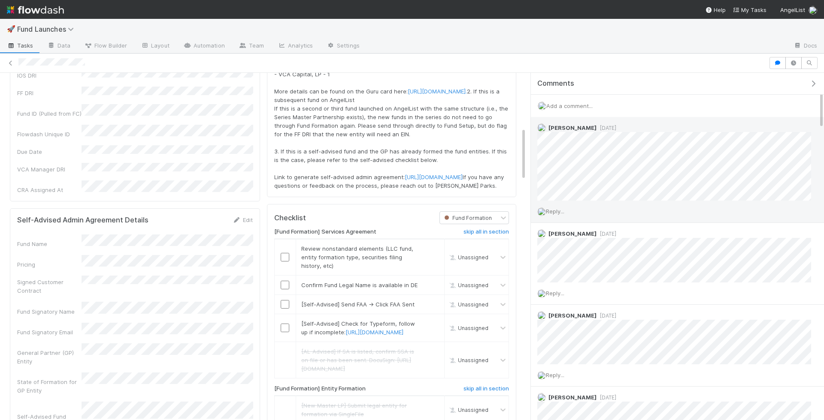
click at [564, 209] on span "Reply..." at bounding box center [555, 211] width 18 height 7
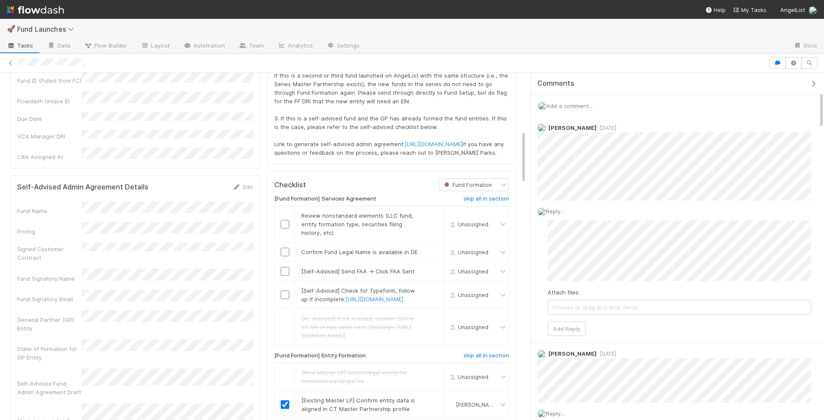
scroll to position [396, 0]
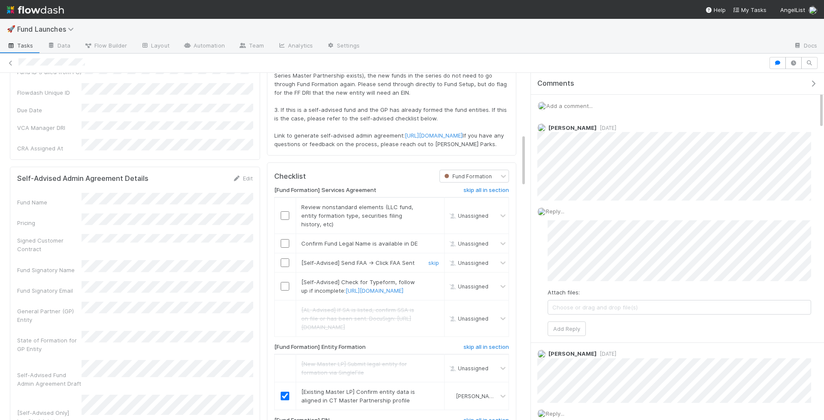
click at [289, 267] on input "checkbox" at bounding box center [285, 263] width 9 height 9
click at [429, 247] on link "skip" at bounding box center [433, 243] width 11 height 7
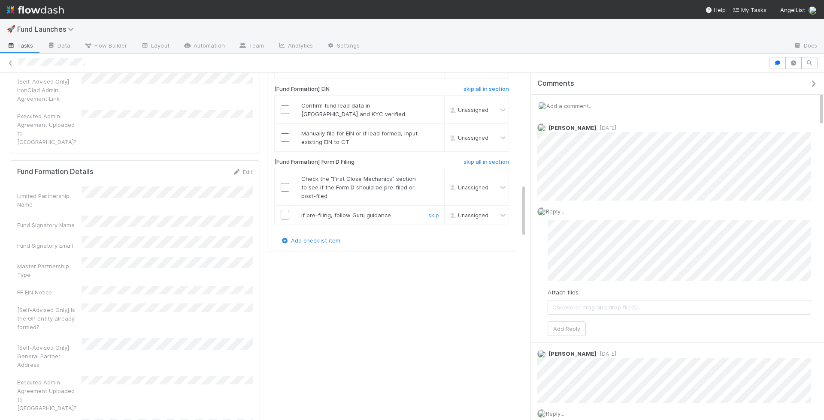
scroll to position [730, 0]
click at [434, 107] on link "skip" at bounding box center [433, 103] width 11 height 7
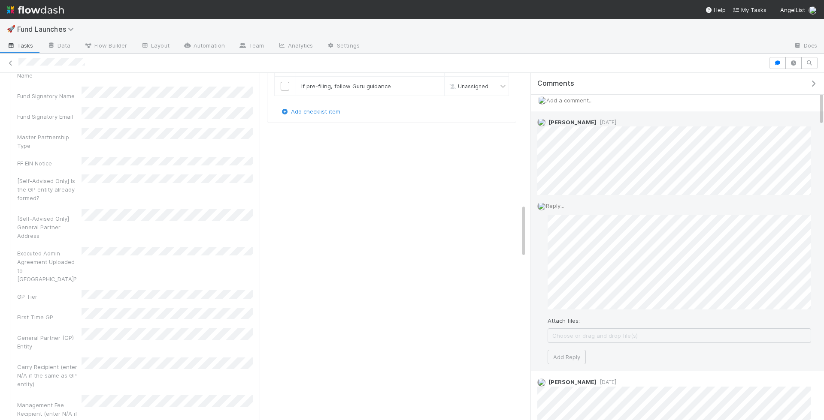
scroll to position [0, 0]
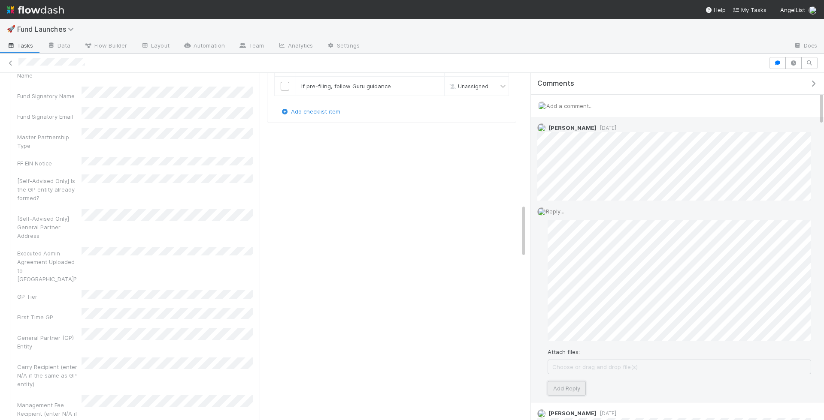
click at [567, 387] on button "Add Reply" at bounding box center [566, 388] width 38 height 15
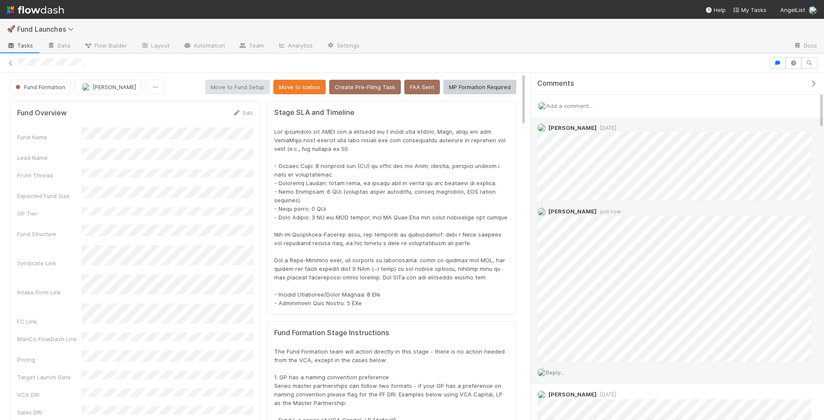
click at [17, 44] on span "Tasks" at bounding box center [20, 45] width 27 height 9
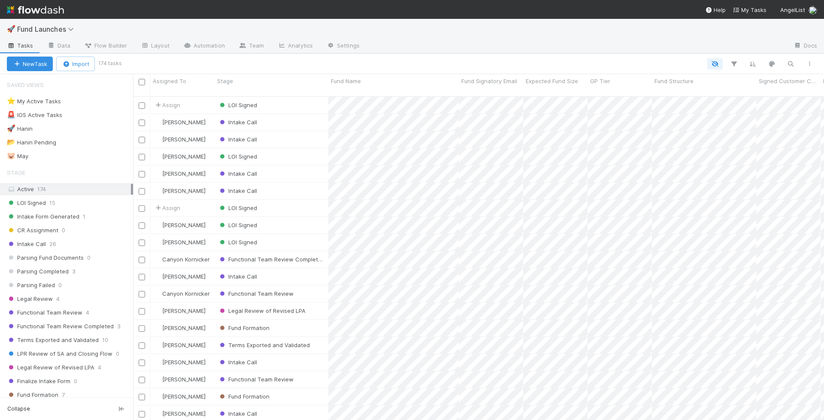
scroll to position [331, 691]
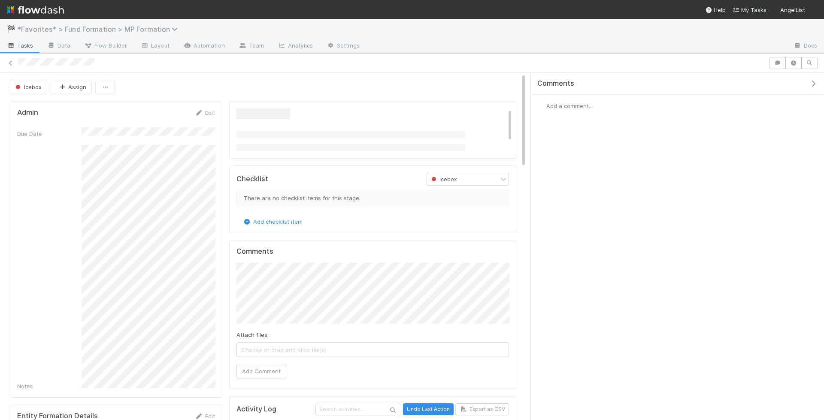
click at [121, 27] on span "*Favorites* > Fund Formation > MP Formation" at bounding box center [99, 29] width 165 height 9
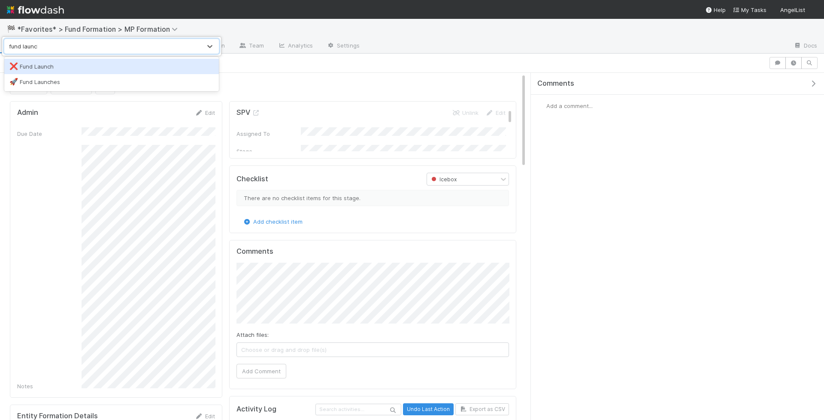
type input "fund launches"
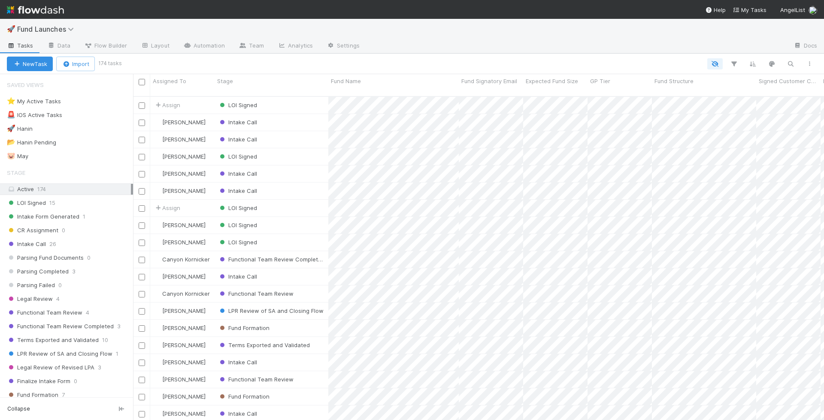
scroll to position [331, 691]
click at [791, 63] on icon "button" at bounding box center [790, 64] width 9 height 8
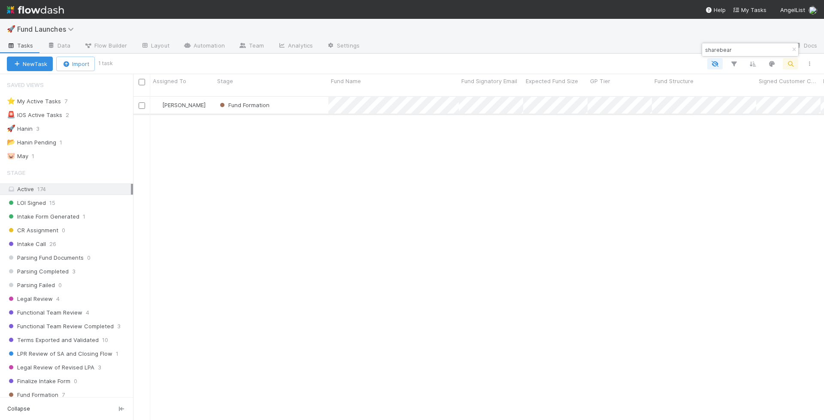
type input "sharebear"
click at [292, 98] on div "Fund Formation" at bounding box center [271, 105] width 114 height 17
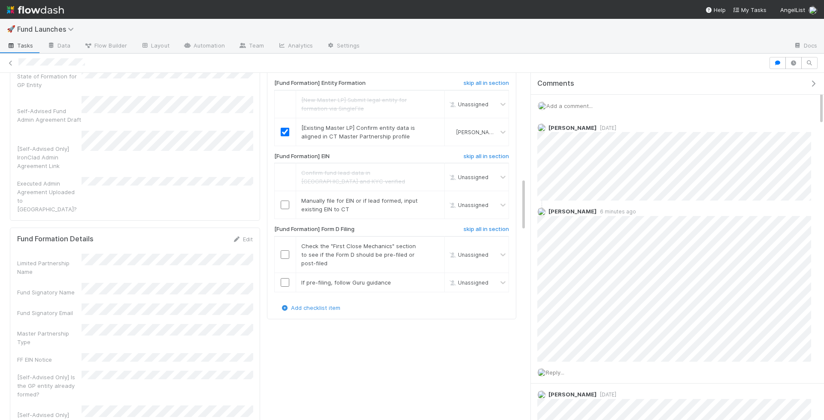
scroll to position [649, 0]
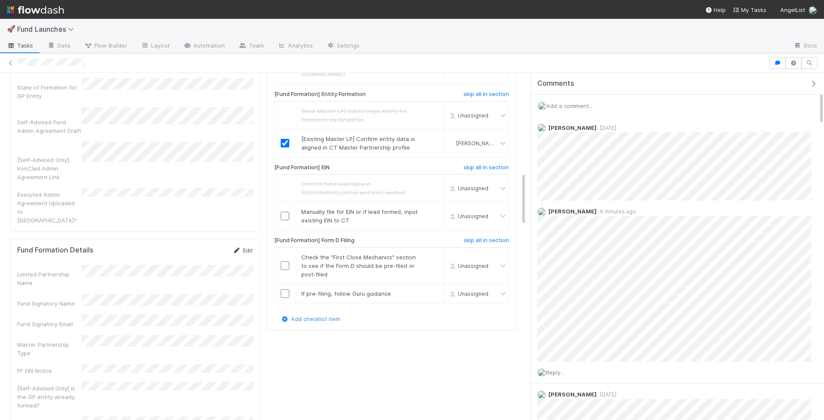
click at [239, 248] on icon at bounding box center [237, 251] width 9 height 6
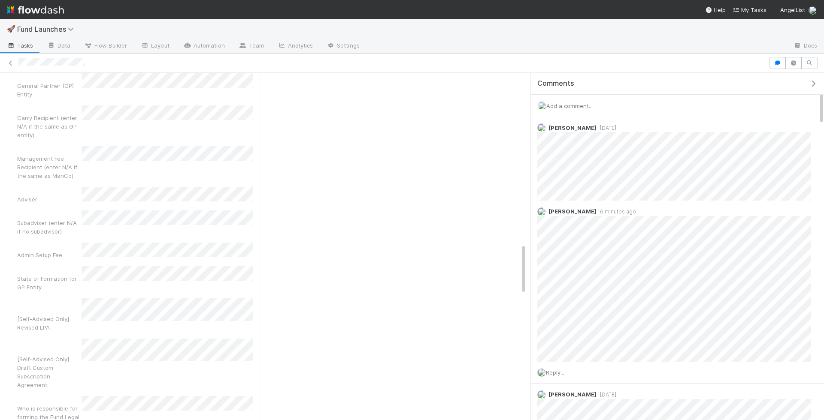
scroll to position [1187, 0]
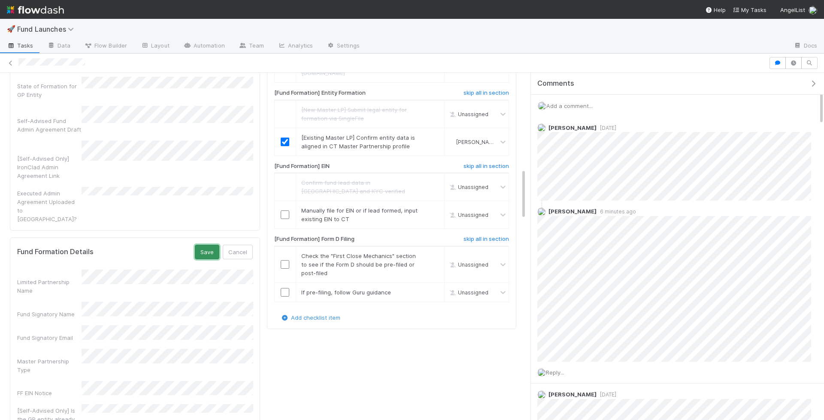
click at [206, 245] on button "Save" at bounding box center [207, 252] width 24 height 15
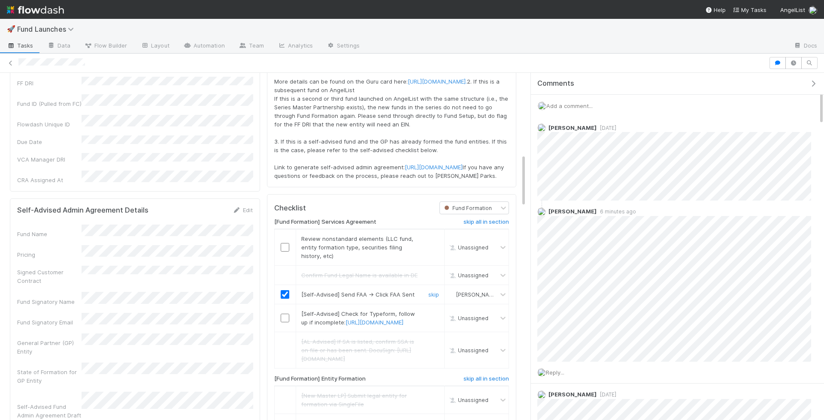
scroll to position [0, 0]
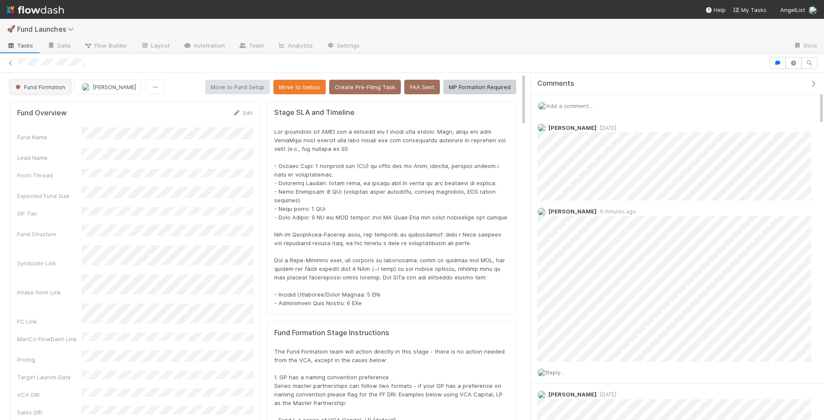
click at [51, 91] on button "Fund Formation" at bounding box center [40, 87] width 61 height 15
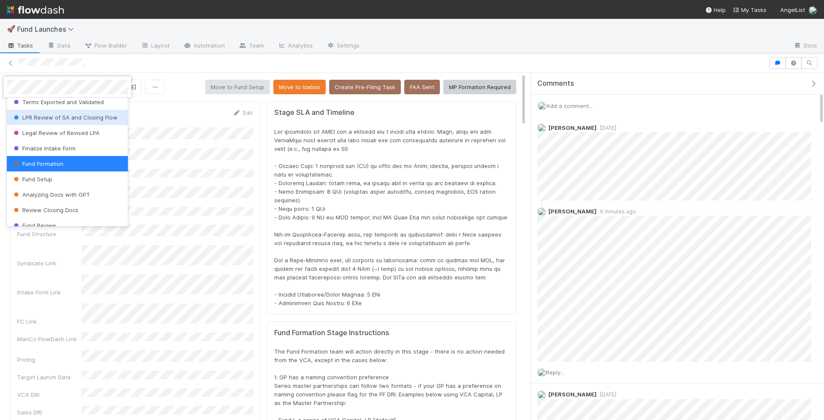
scroll to position [175, 0]
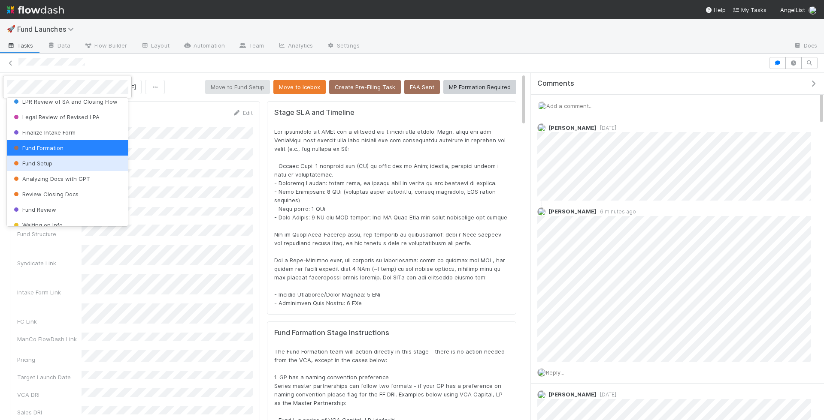
click at [65, 161] on div "Fund Setup" at bounding box center [67, 163] width 121 height 15
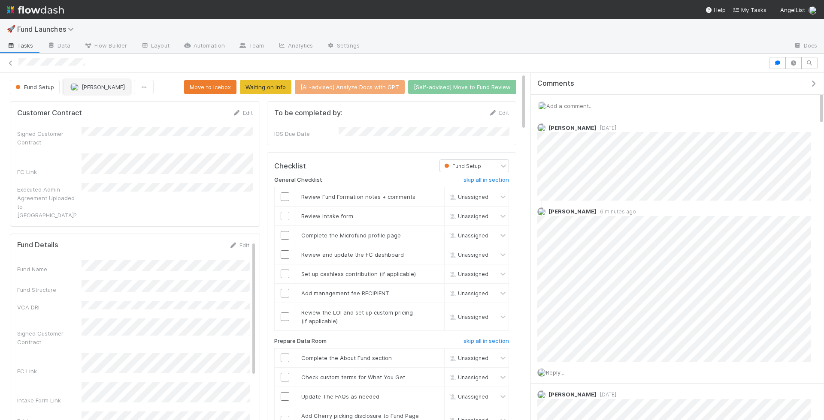
click at [94, 88] on span "[PERSON_NAME]" at bounding box center [103, 87] width 43 height 7
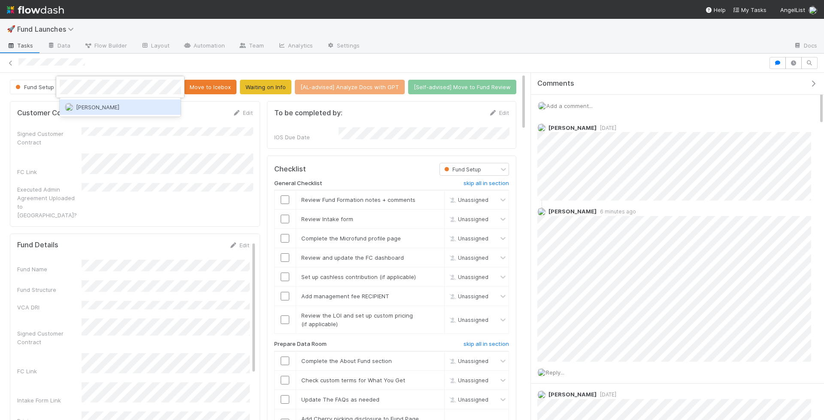
click at [111, 104] on span "[PERSON_NAME]" at bounding box center [97, 107] width 43 height 7
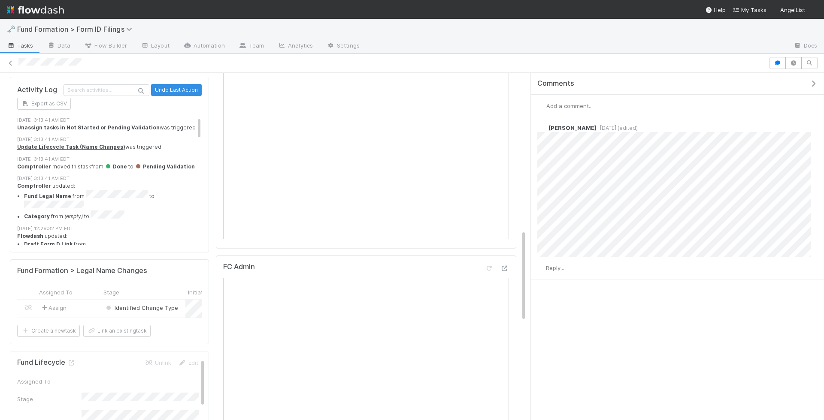
scroll to position [684, 0]
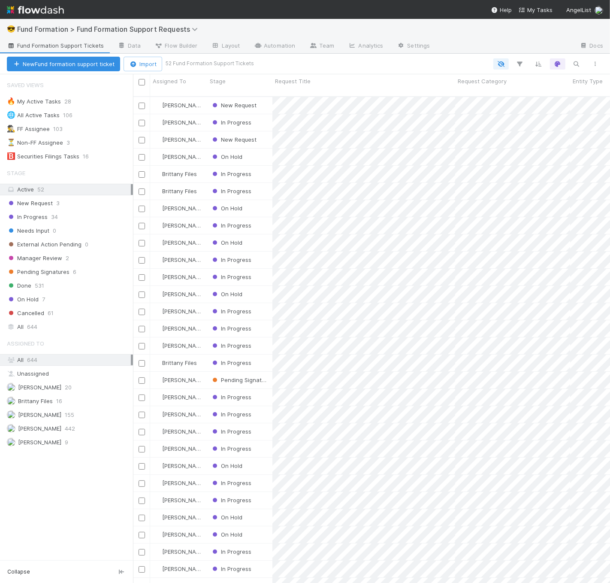
scroll to position [486, 470]
